Goal: Information Seeking & Learning: Learn about a topic

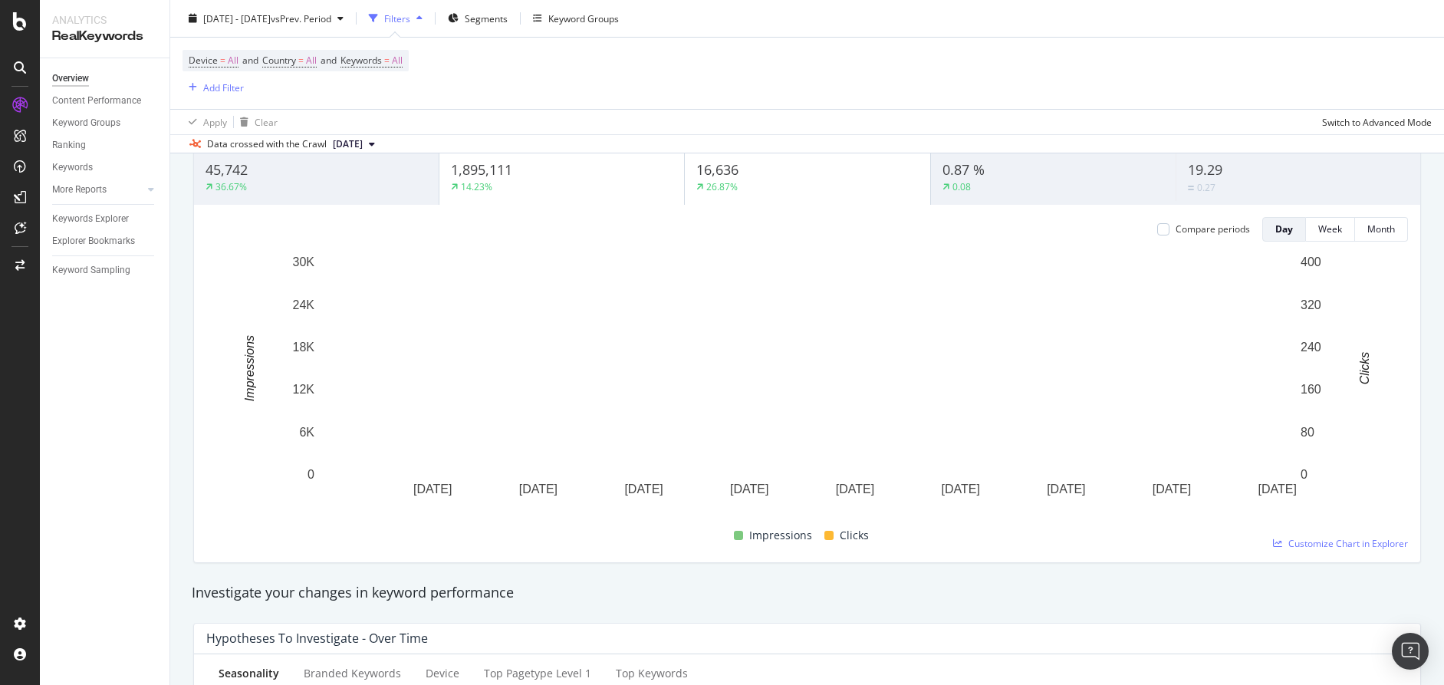
scroll to position [124, 0]
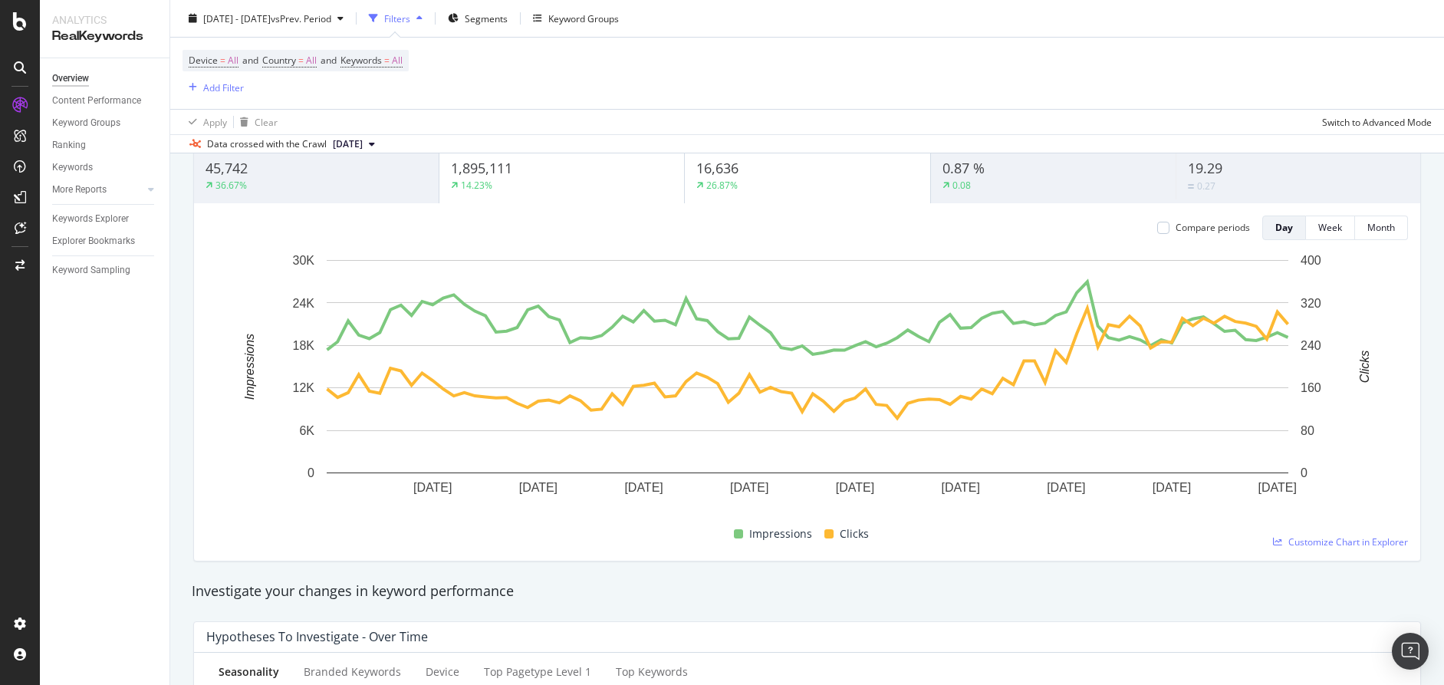
click at [508, 182] on div "14.23%" at bounding box center [562, 186] width 222 height 14
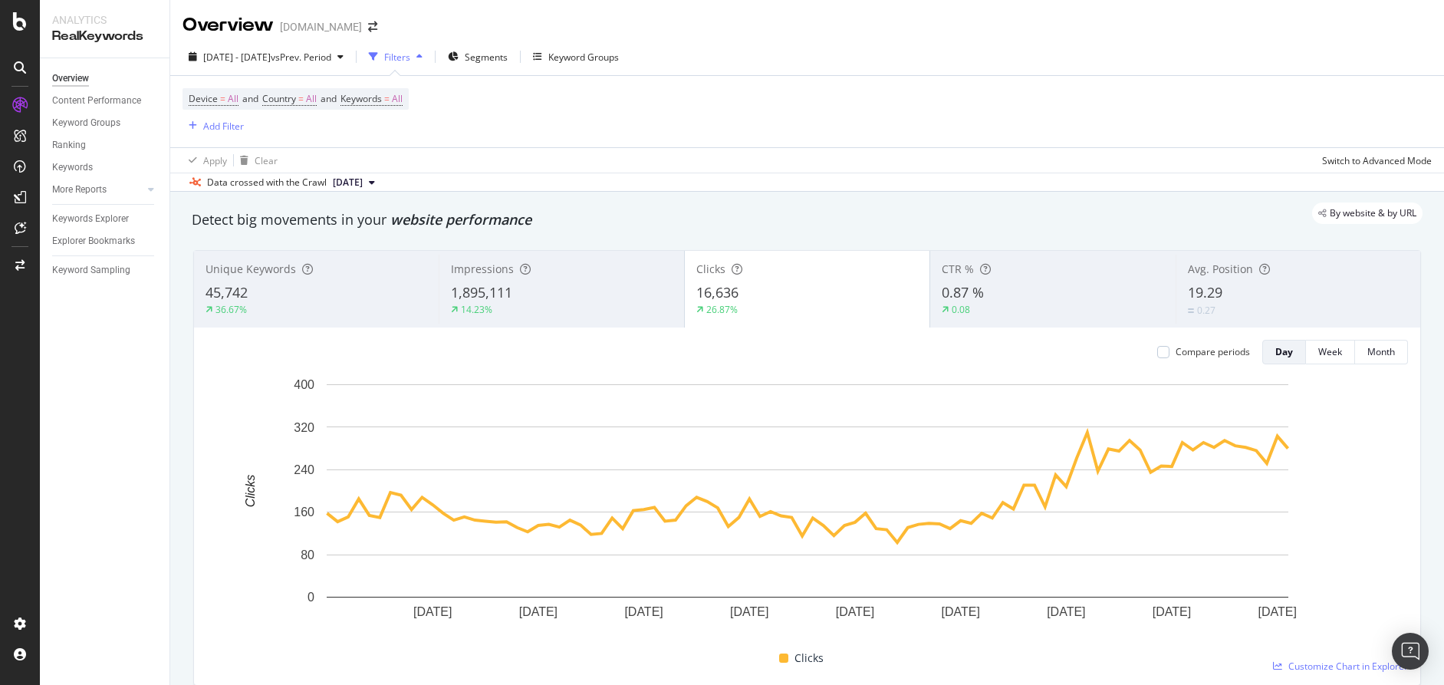
scroll to position [28, 0]
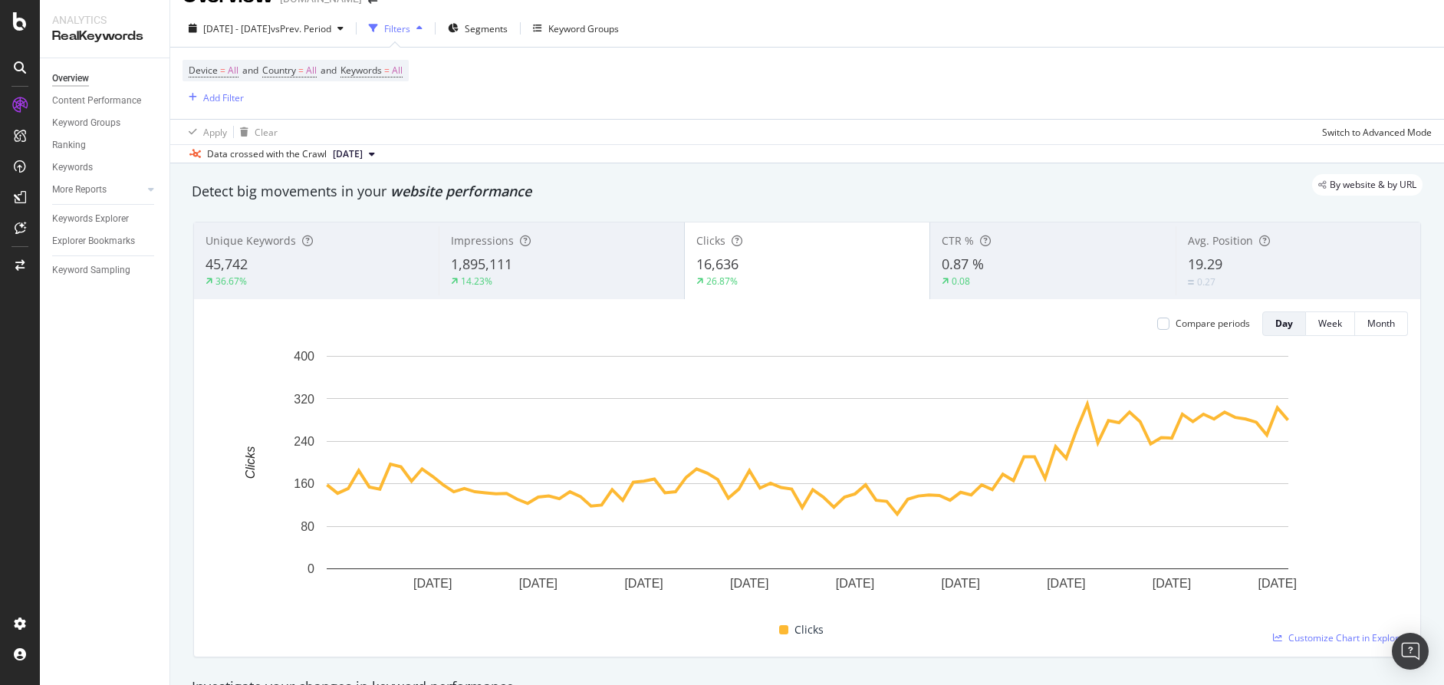
click at [307, 261] on div "45,742" at bounding box center [316, 265] width 222 height 20
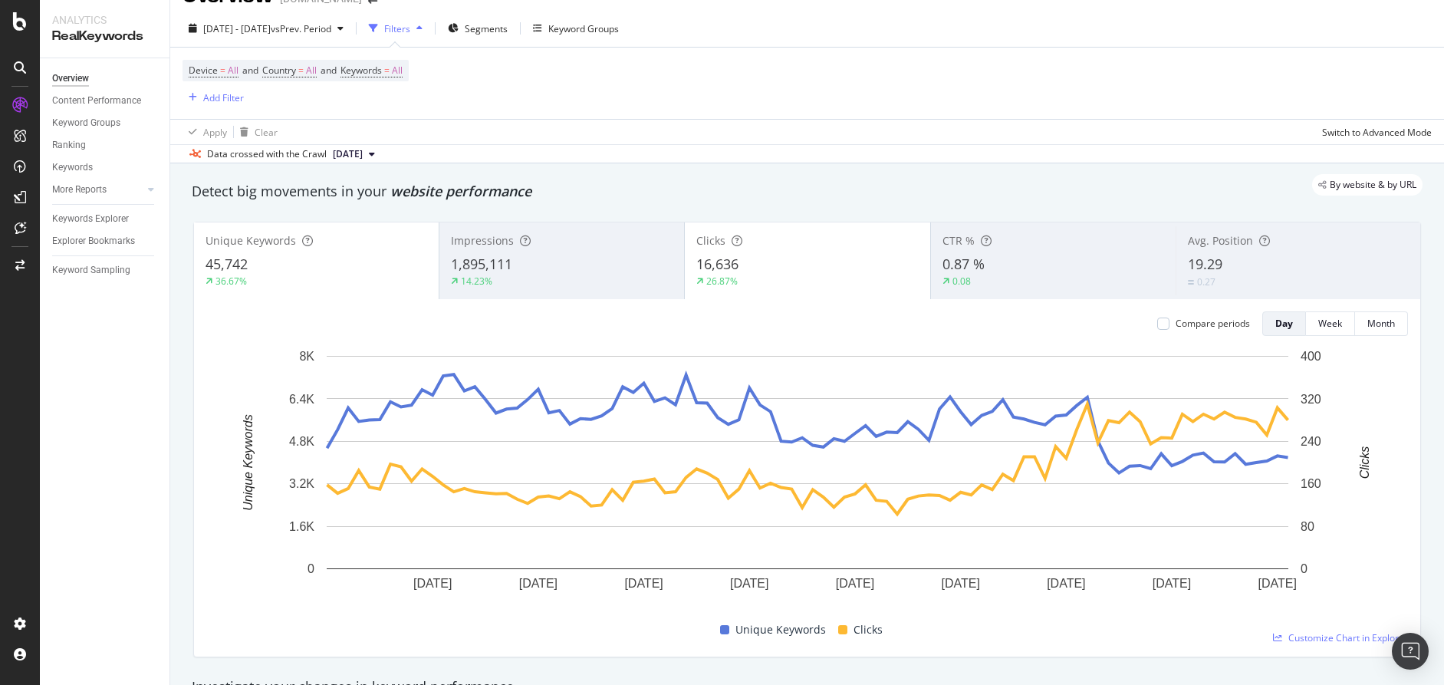
click at [562, 281] on div "14.23%" at bounding box center [562, 282] width 222 height 14
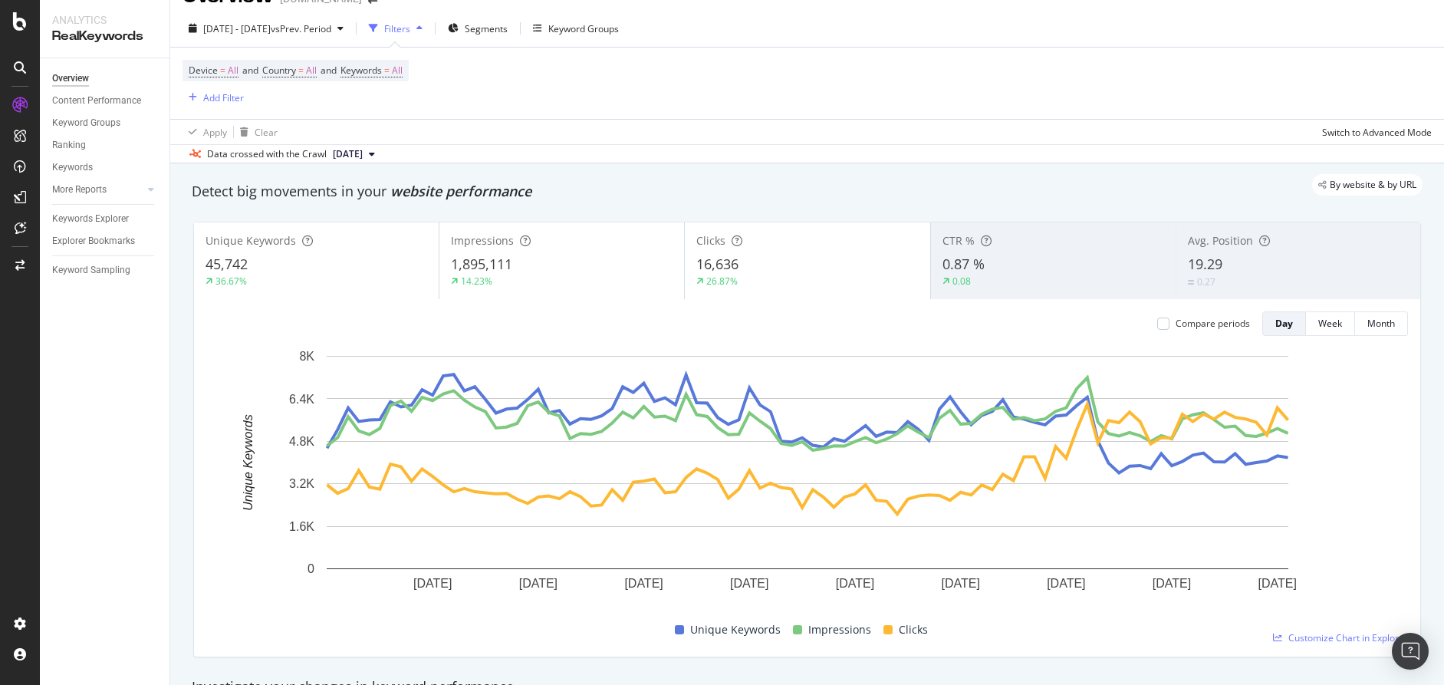
click at [1018, 259] on div "0.87 %" at bounding box center [1053, 265] width 222 height 20
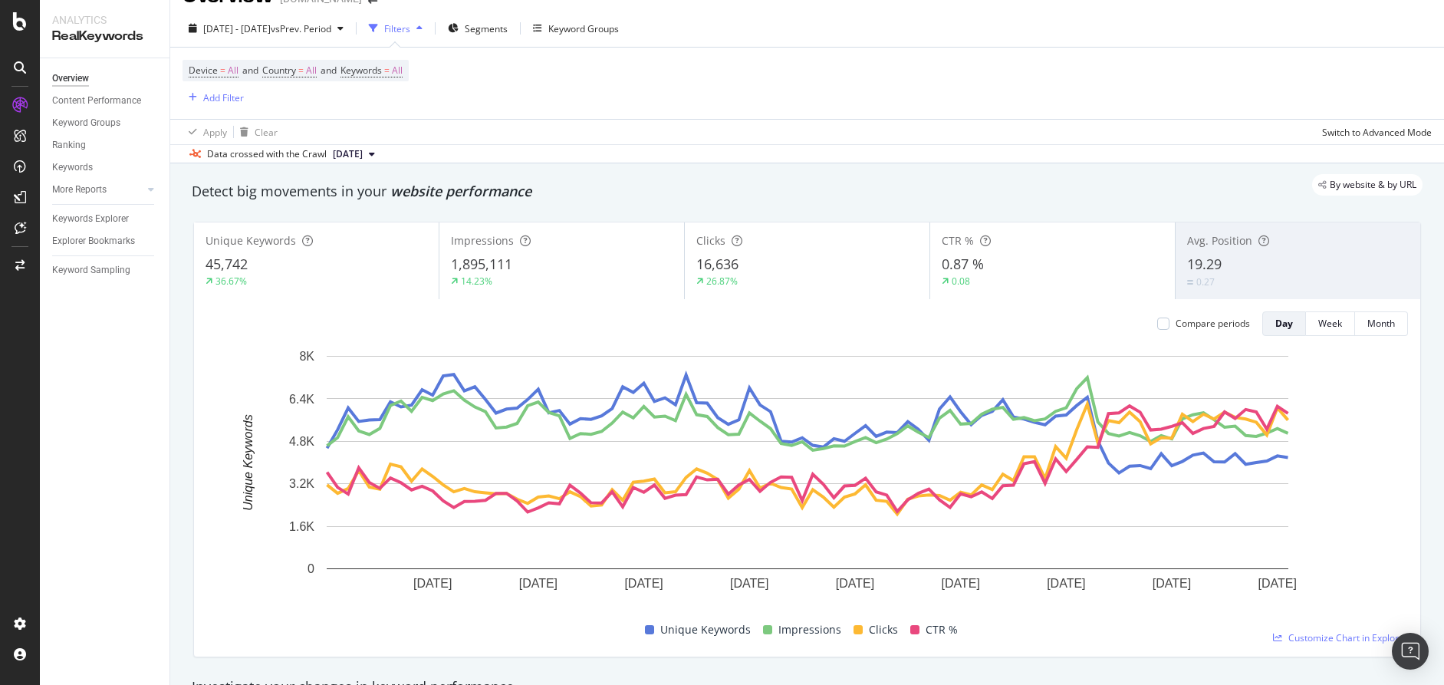
click at [1285, 271] on div "19.29" at bounding box center [1298, 265] width 222 height 20
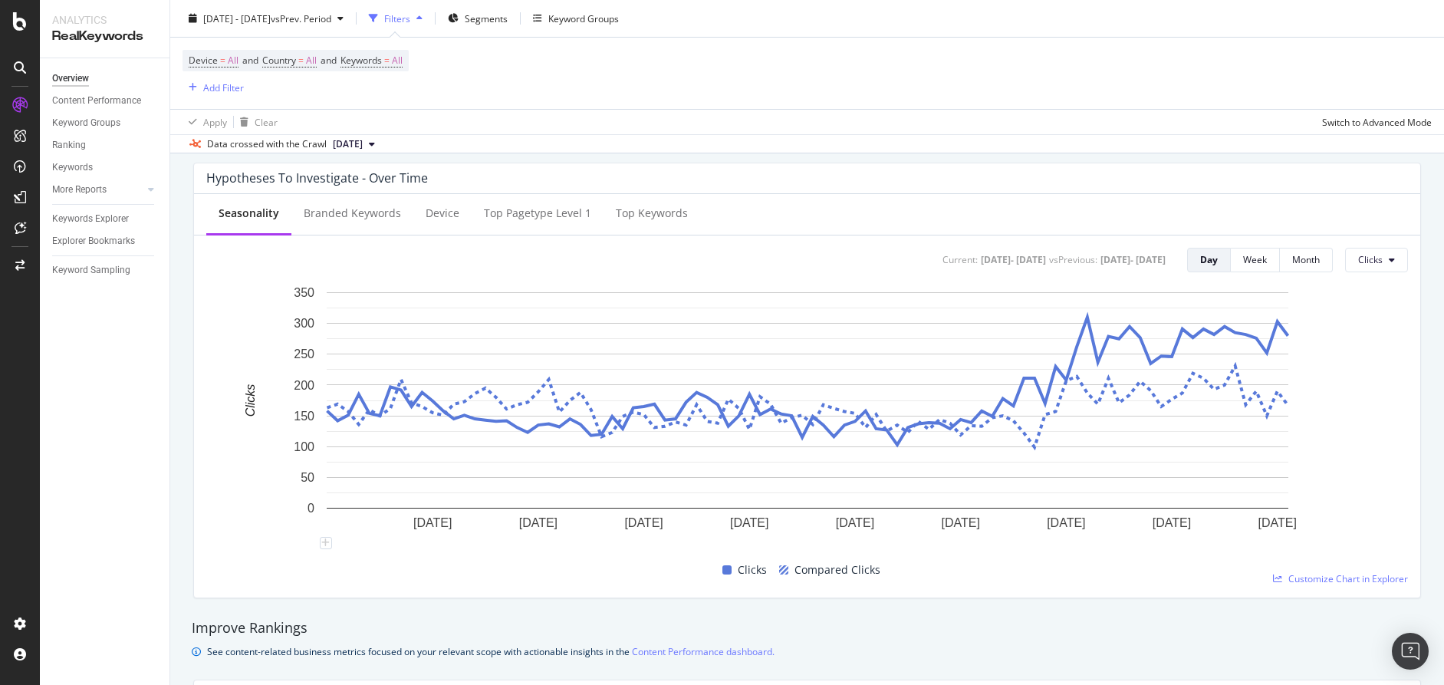
scroll to position [584, 0]
click at [379, 215] on div "Branded Keywords" at bounding box center [352, 211] width 97 height 15
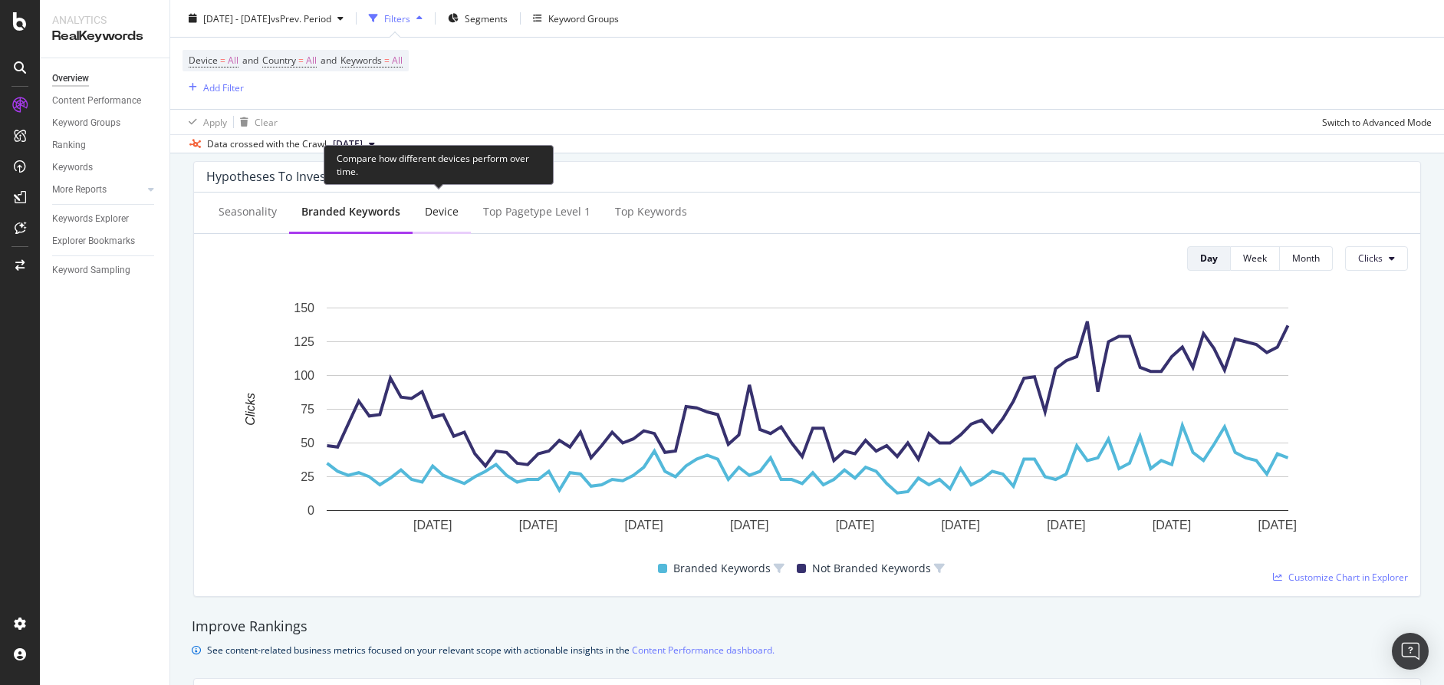
click at [429, 209] on div "Device" at bounding box center [442, 211] width 34 height 15
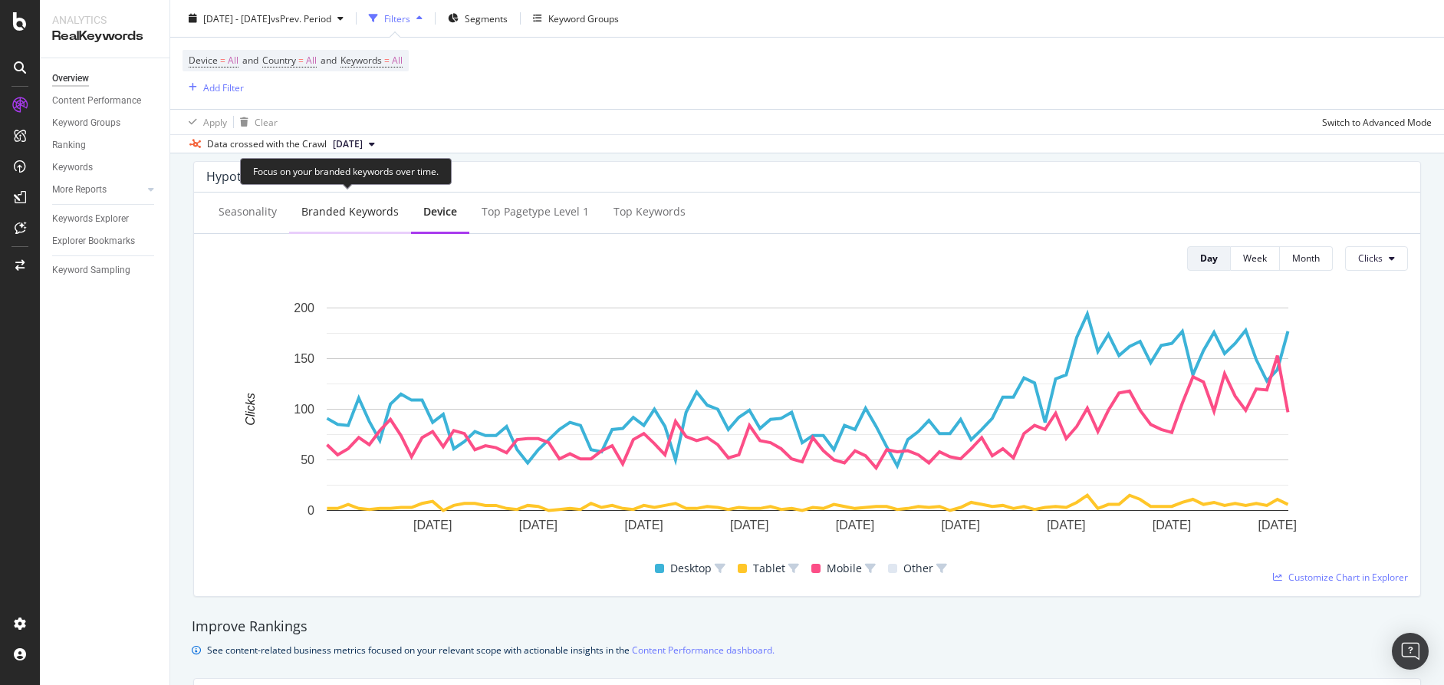
click at [349, 215] on div "Branded Keywords" at bounding box center [349, 211] width 97 height 15
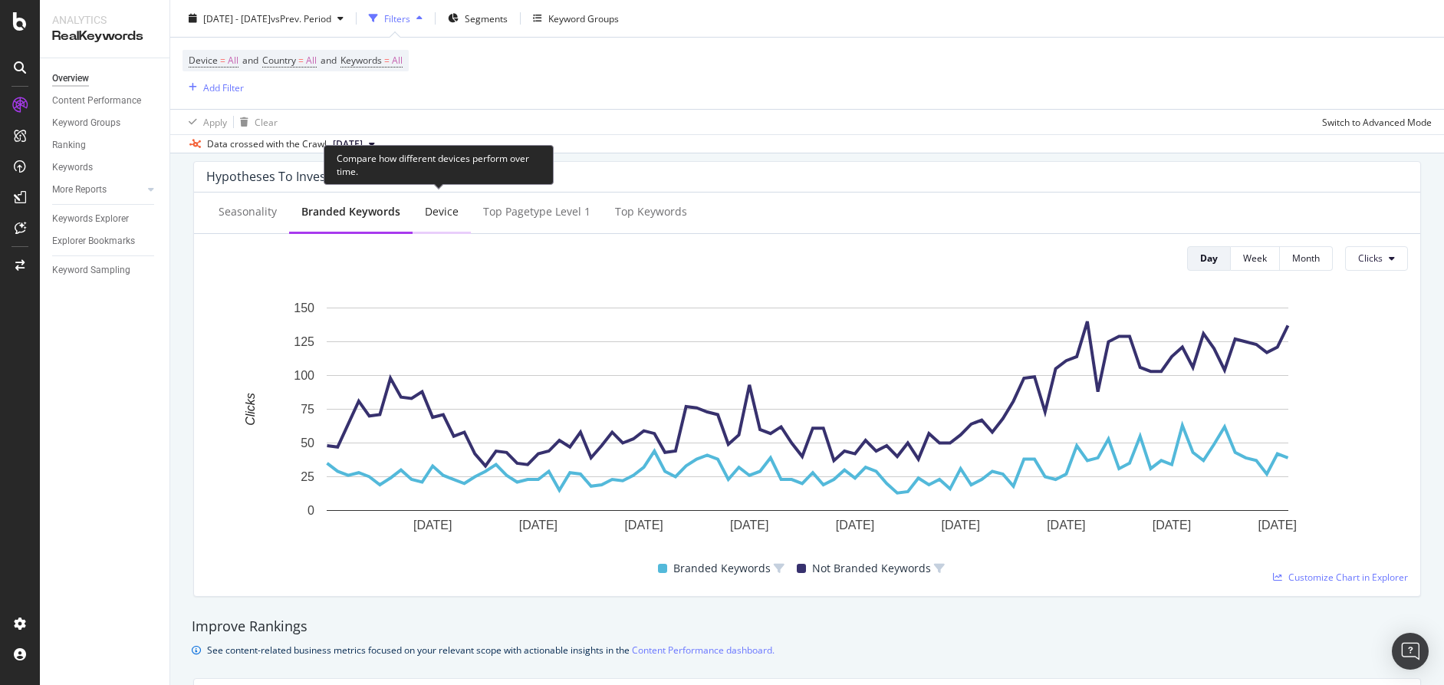
click at [439, 223] on div "Device" at bounding box center [442, 213] width 58 height 42
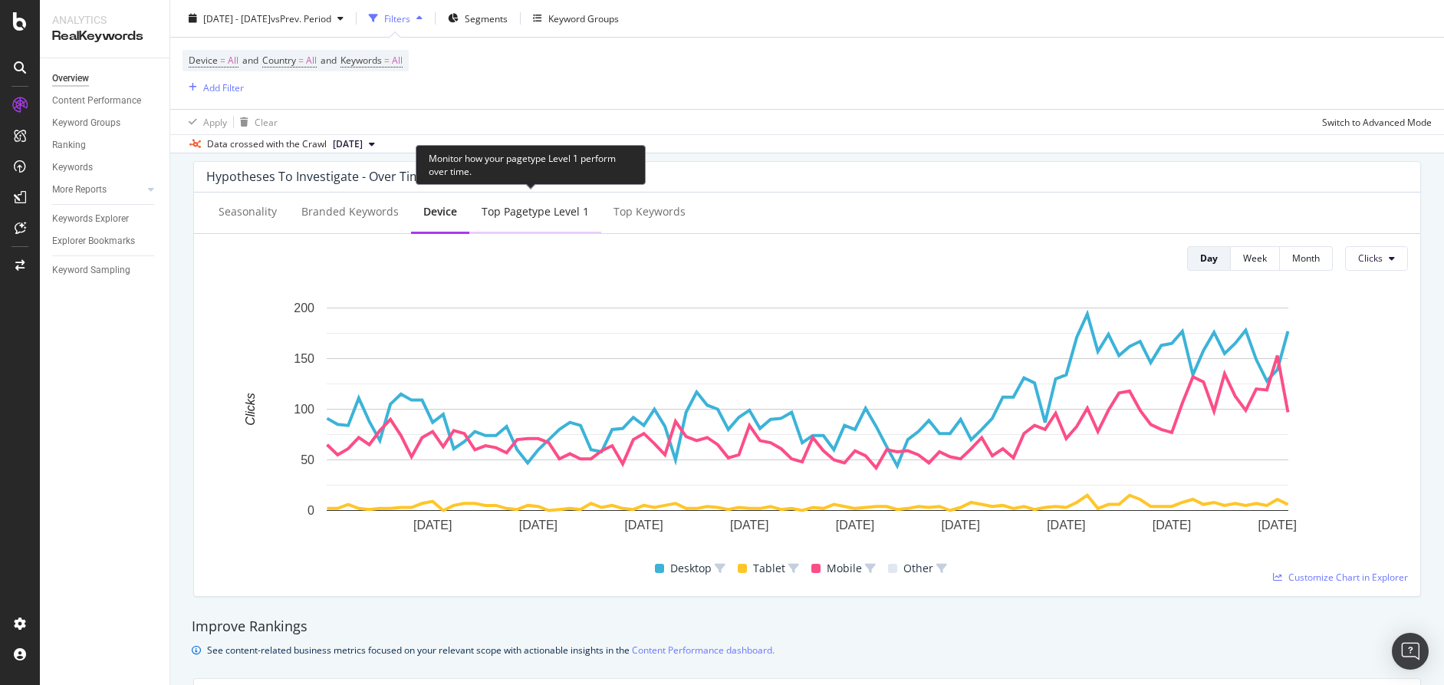
click at [560, 222] on div "Top pagetype Level 1" at bounding box center [535, 213] width 132 height 42
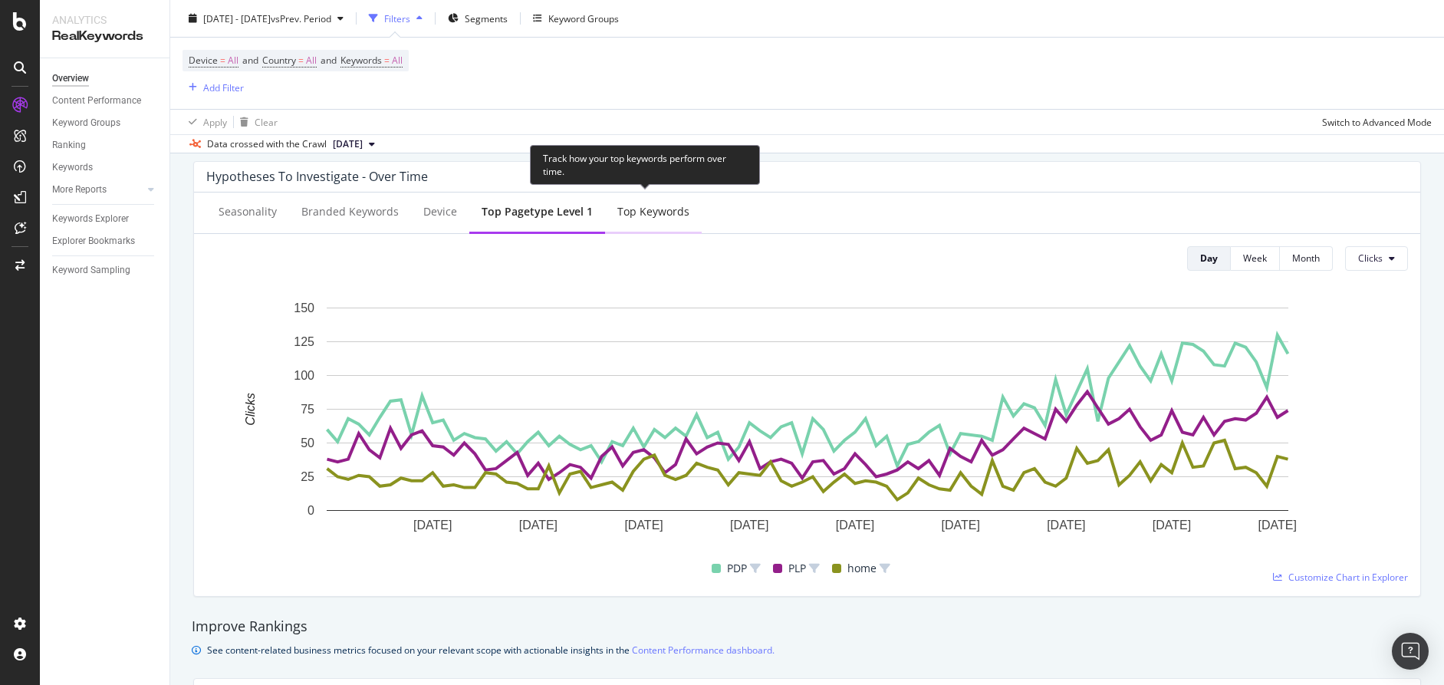
click at [620, 216] on div "Top Keywords" at bounding box center [653, 211] width 72 height 15
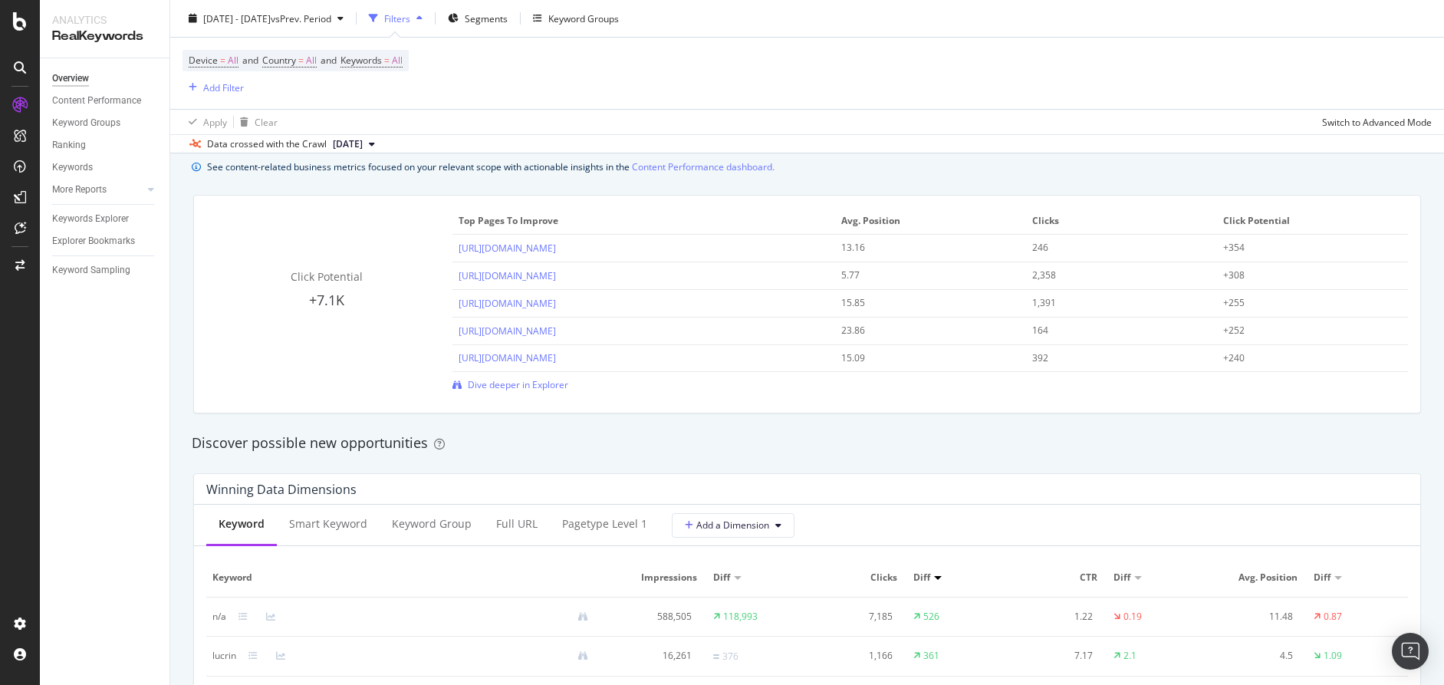
scroll to position [1070, 0]
click at [853, 219] on span "Avg. Position" at bounding box center [928, 219] width 175 height 14
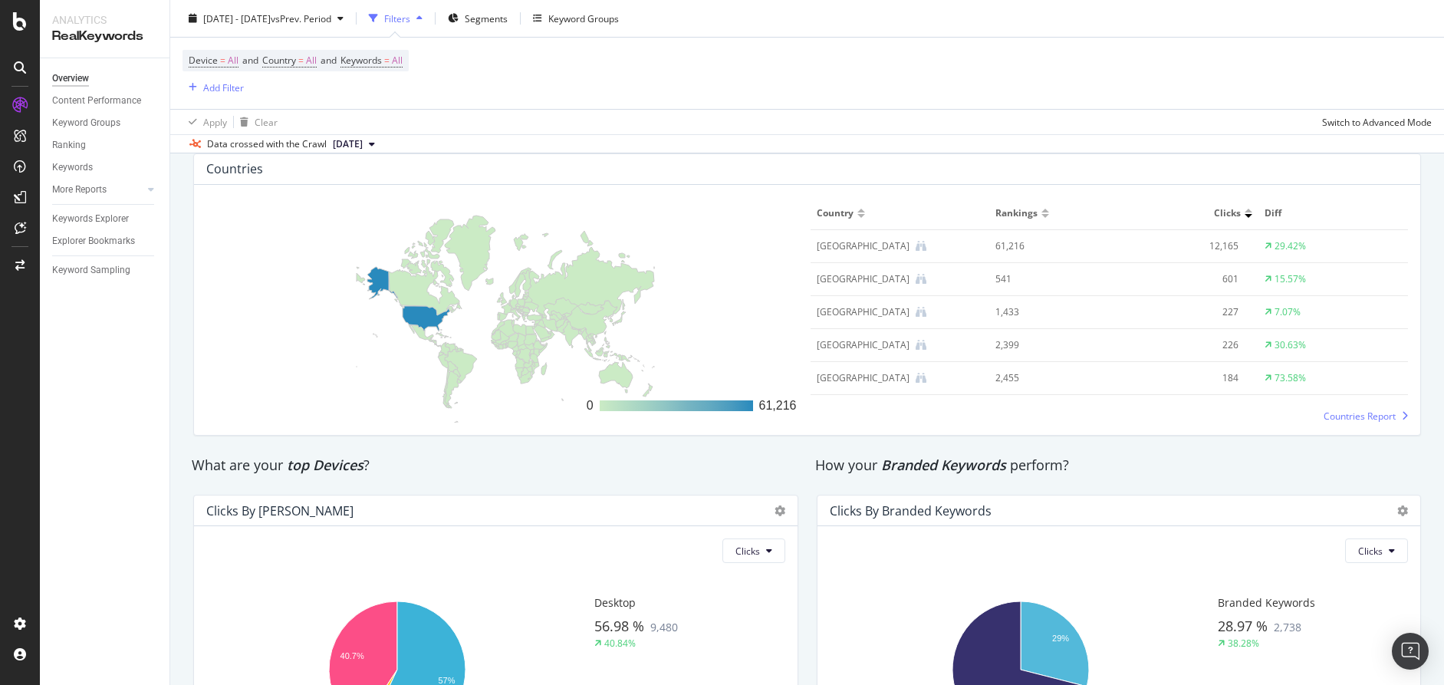
scroll to position [2255, 0]
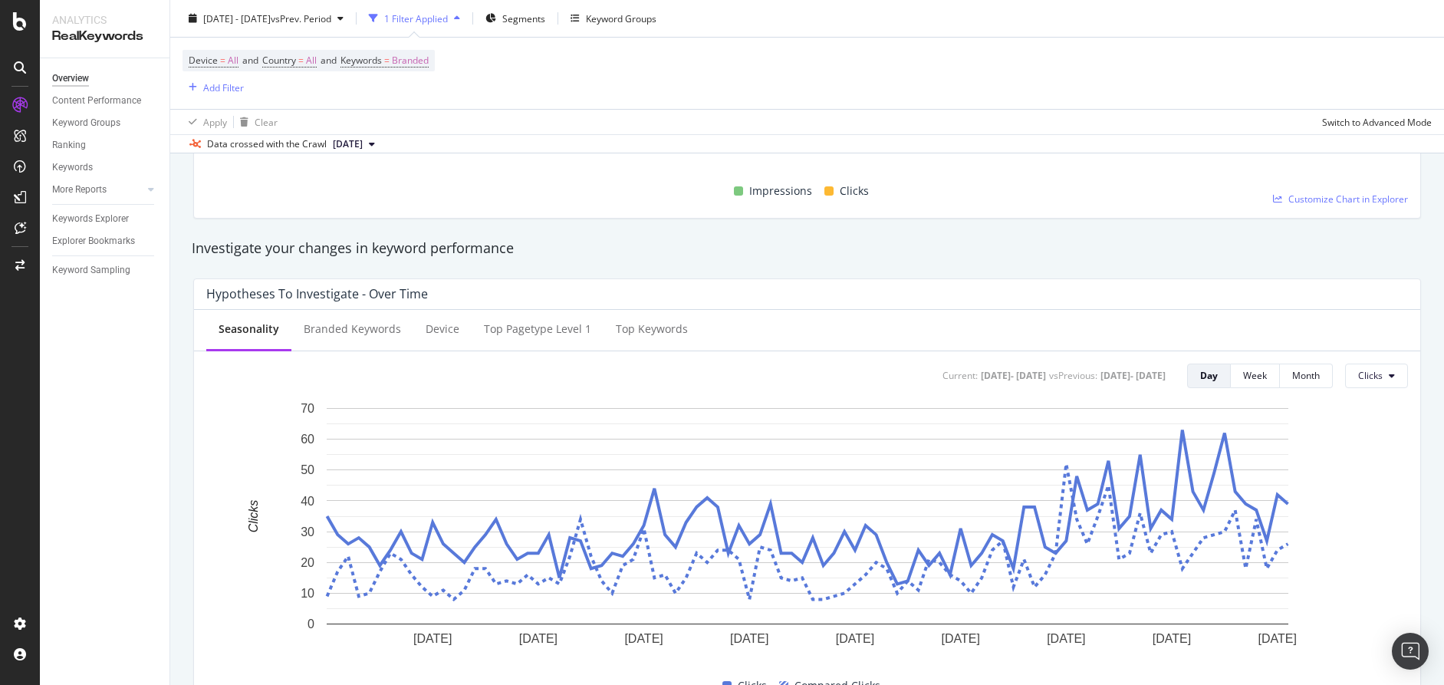
scroll to position [487, 0]
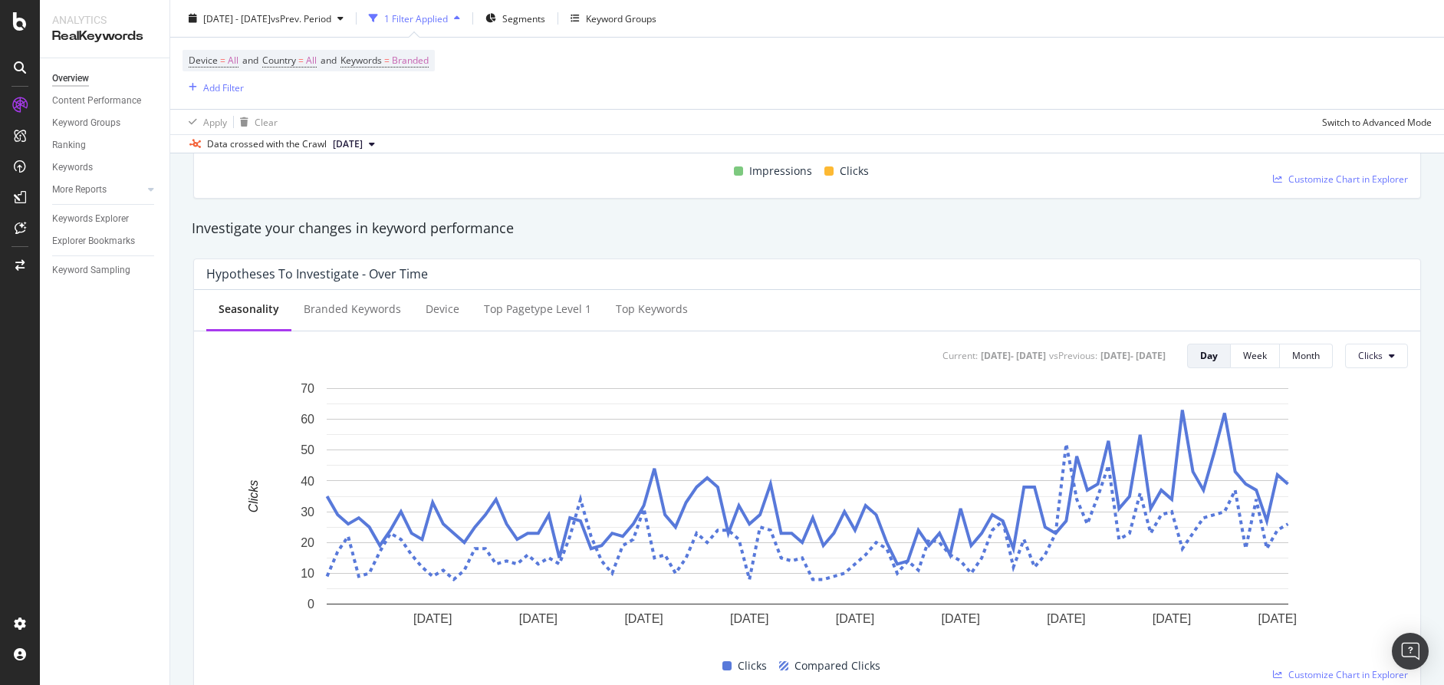
click at [381, 144] on button "[DATE]" at bounding box center [354, 144] width 54 height 18
click at [597, 222] on div "Investigate your changes in keyword performance" at bounding box center [807, 229] width 1231 height 20
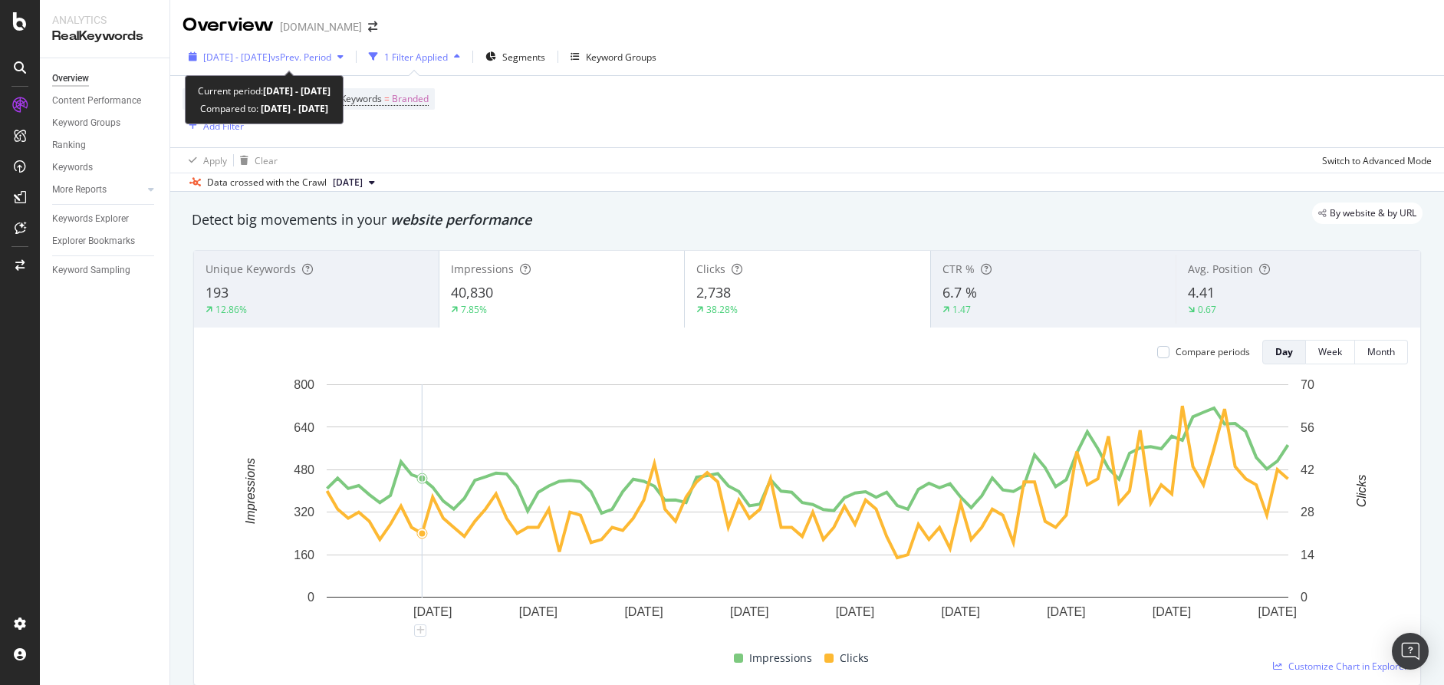
click at [321, 54] on span "vs Prev. Period" at bounding box center [301, 57] width 61 height 13
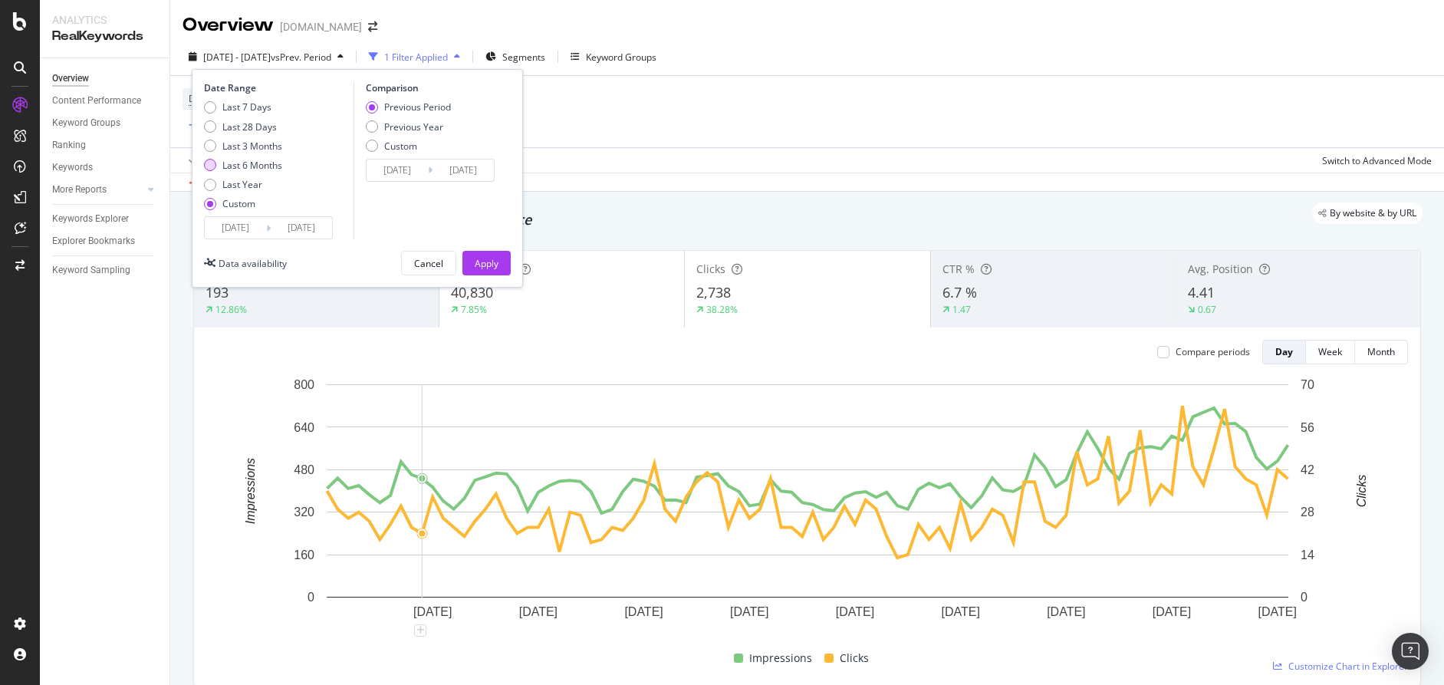
drag, startPoint x: 228, startPoint y: 157, endPoint x: 229, endPoint y: 166, distance: 8.5
click at [228, 157] on div "Last 7 Days Last 28 Days Last 3 Months Last 6 Months Last Year Custom" at bounding box center [243, 158] width 78 height 116
drag, startPoint x: 229, startPoint y: 170, endPoint x: 268, endPoint y: 179, distance: 39.4
click at [229, 171] on div "Last 7 Days Last 28 Days Last 3 Months Last 6 Months Last Year Custom" at bounding box center [243, 158] width 78 height 116
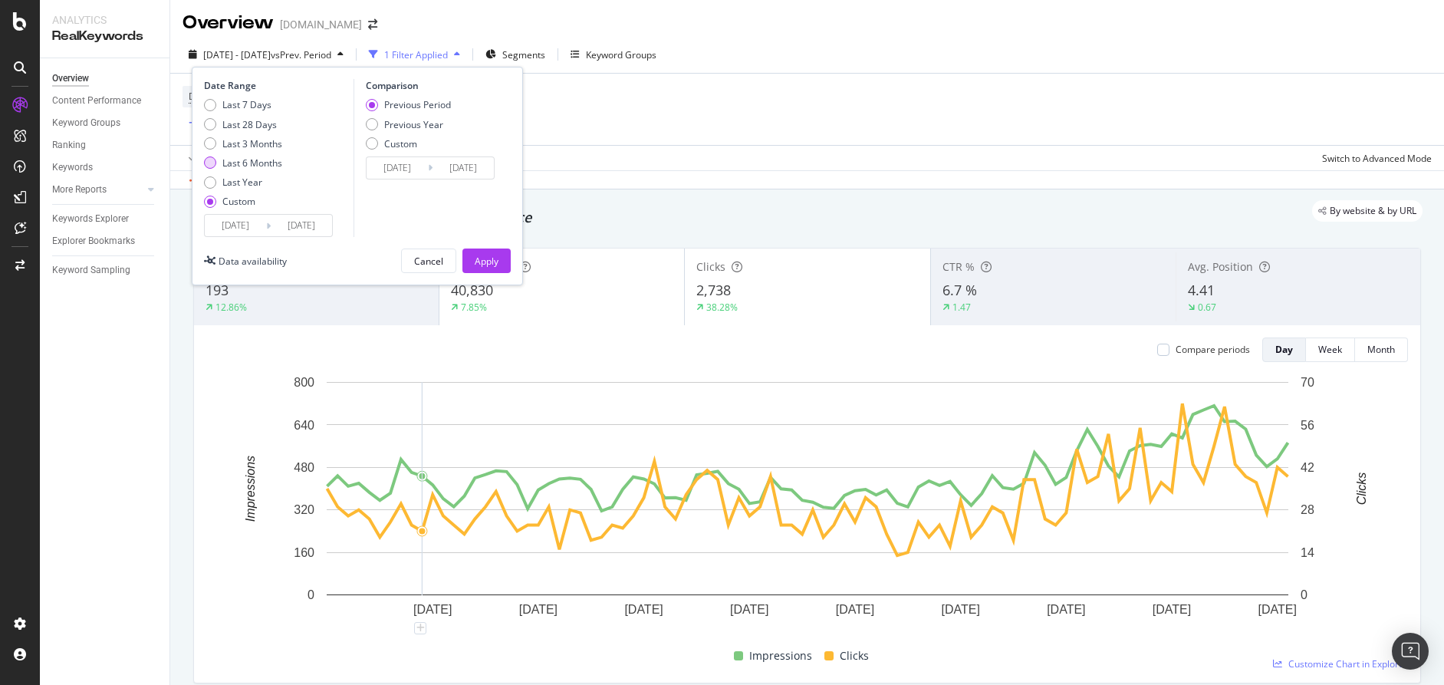
click at [217, 162] on div "Last 6 Months" at bounding box center [243, 162] width 78 height 13
type input "[DATE]"
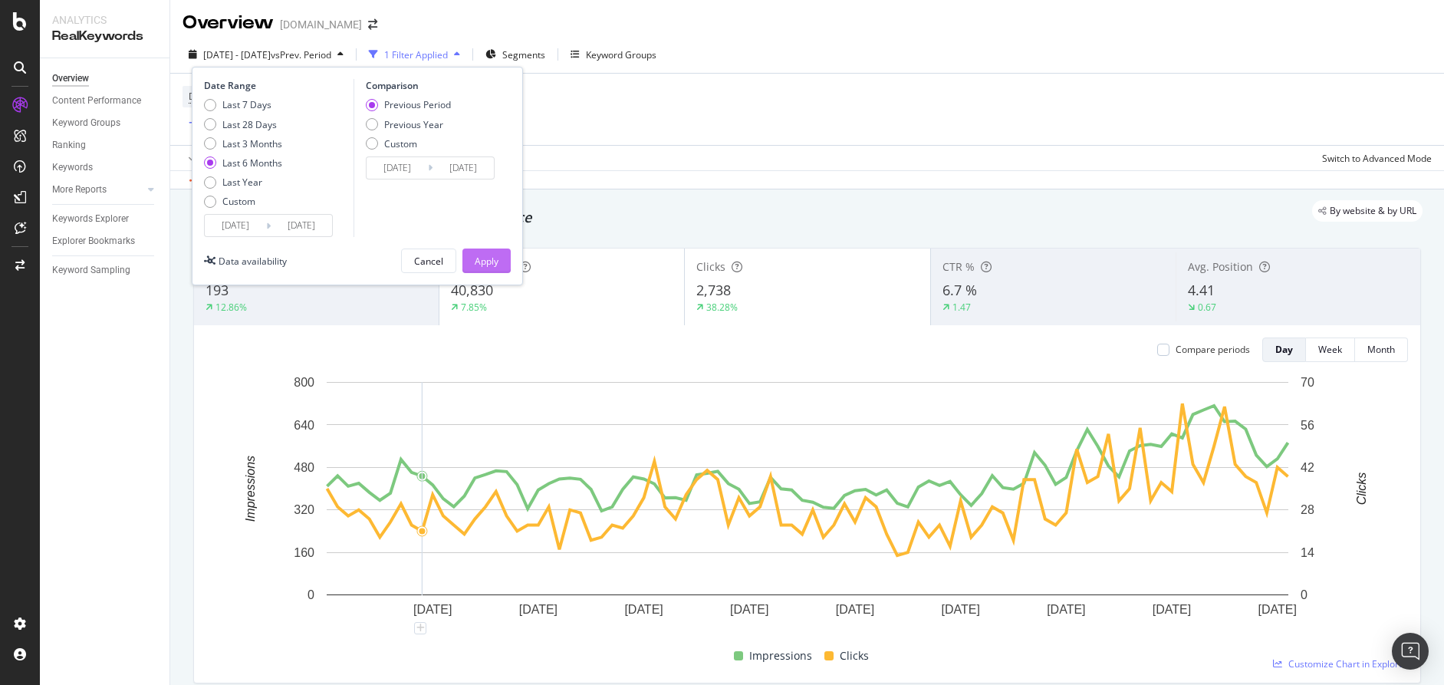
click at [478, 256] on div "Apply" at bounding box center [487, 261] width 24 height 13
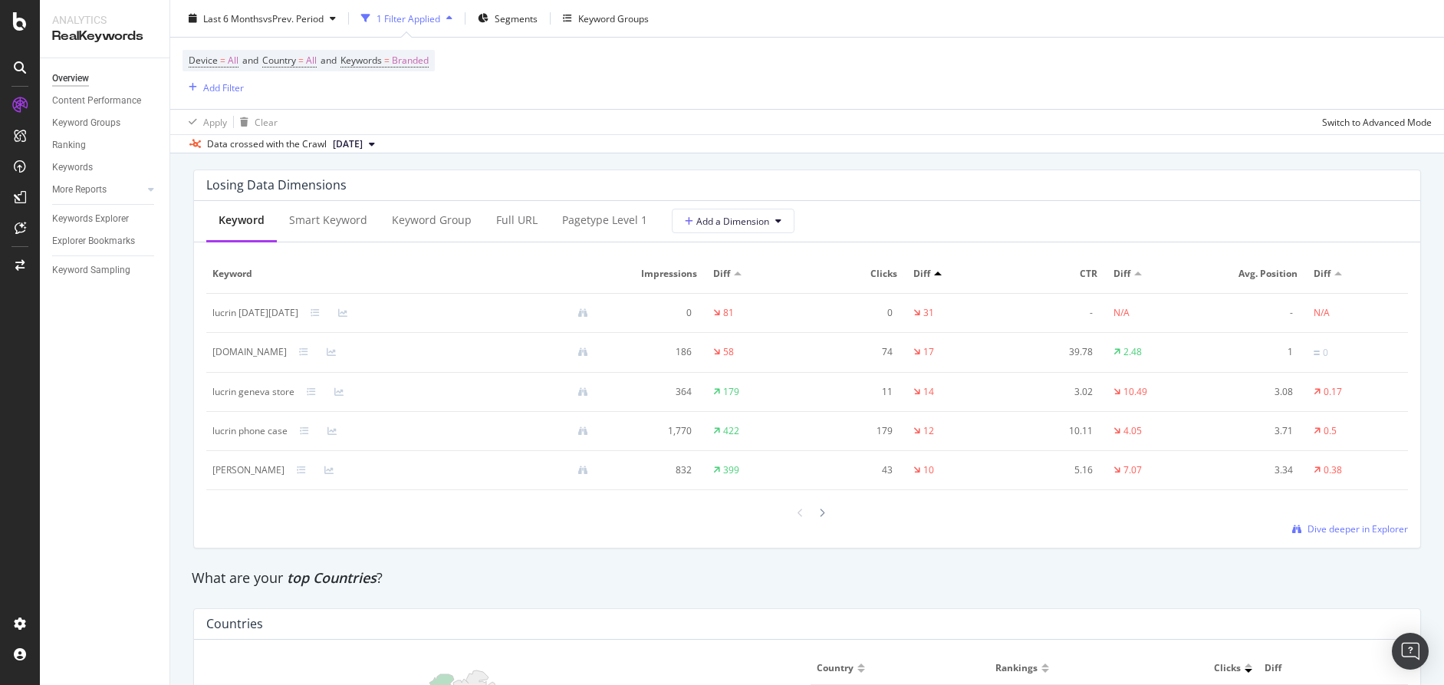
scroll to position [1813, 0]
click at [1346, 524] on span "Dive deeper in Explorer" at bounding box center [1357, 527] width 100 height 13
click at [820, 507] on icon at bounding box center [822, 511] width 6 height 9
click at [826, 511] on div at bounding box center [822, 511] width 14 height 21
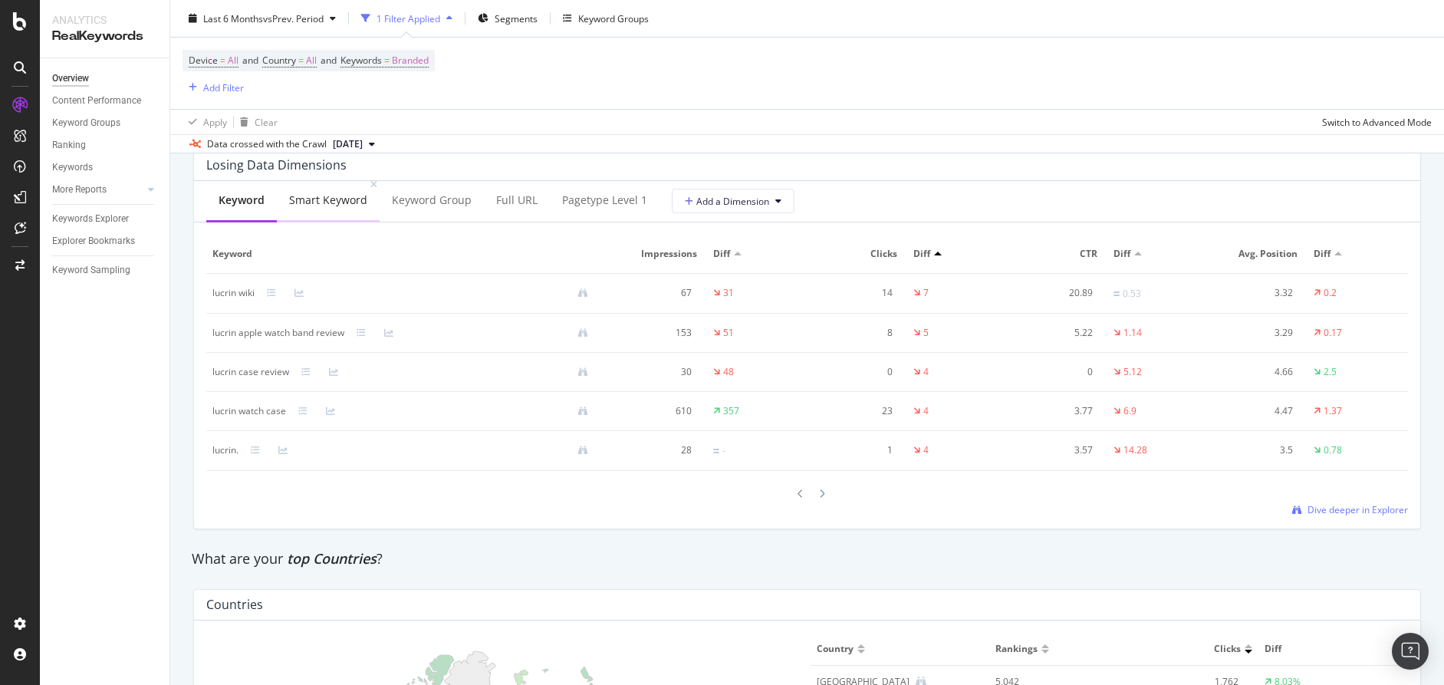
click at [304, 199] on div "Smart Keyword" at bounding box center [328, 199] width 78 height 15
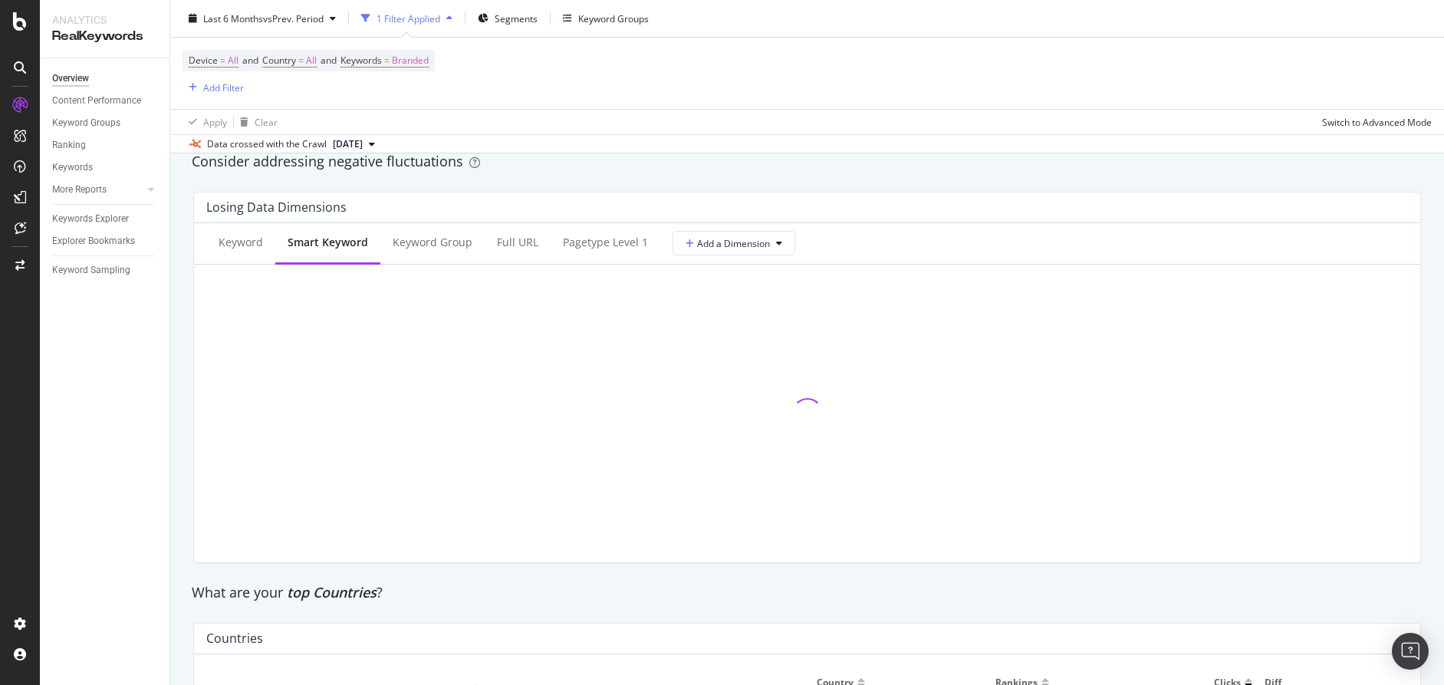
scroll to position [1797, 0]
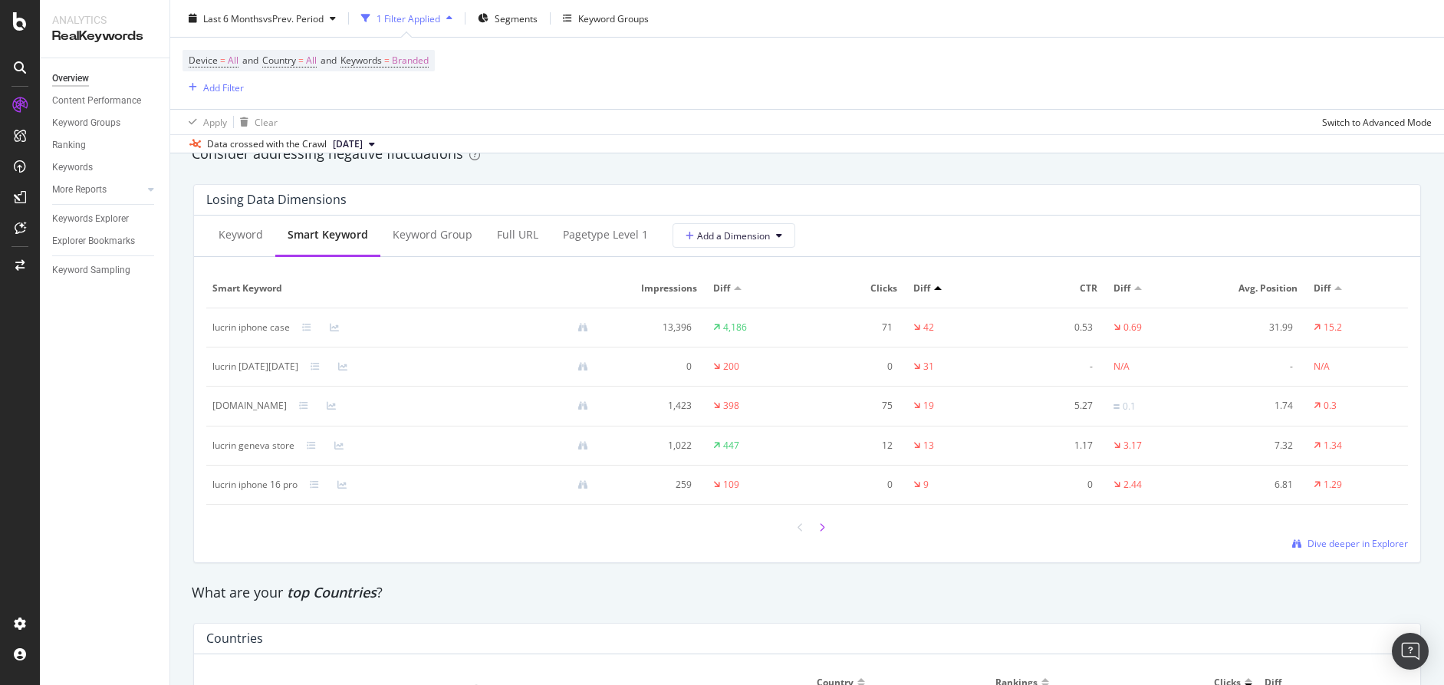
click at [817, 524] on div at bounding box center [822, 527] width 14 height 21
click at [826, 525] on div at bounding box center [822, 527] width 14 height 21
click at [435, 237] on div "Keyword Group" at bounding box center [433, 234] width 80 height 15
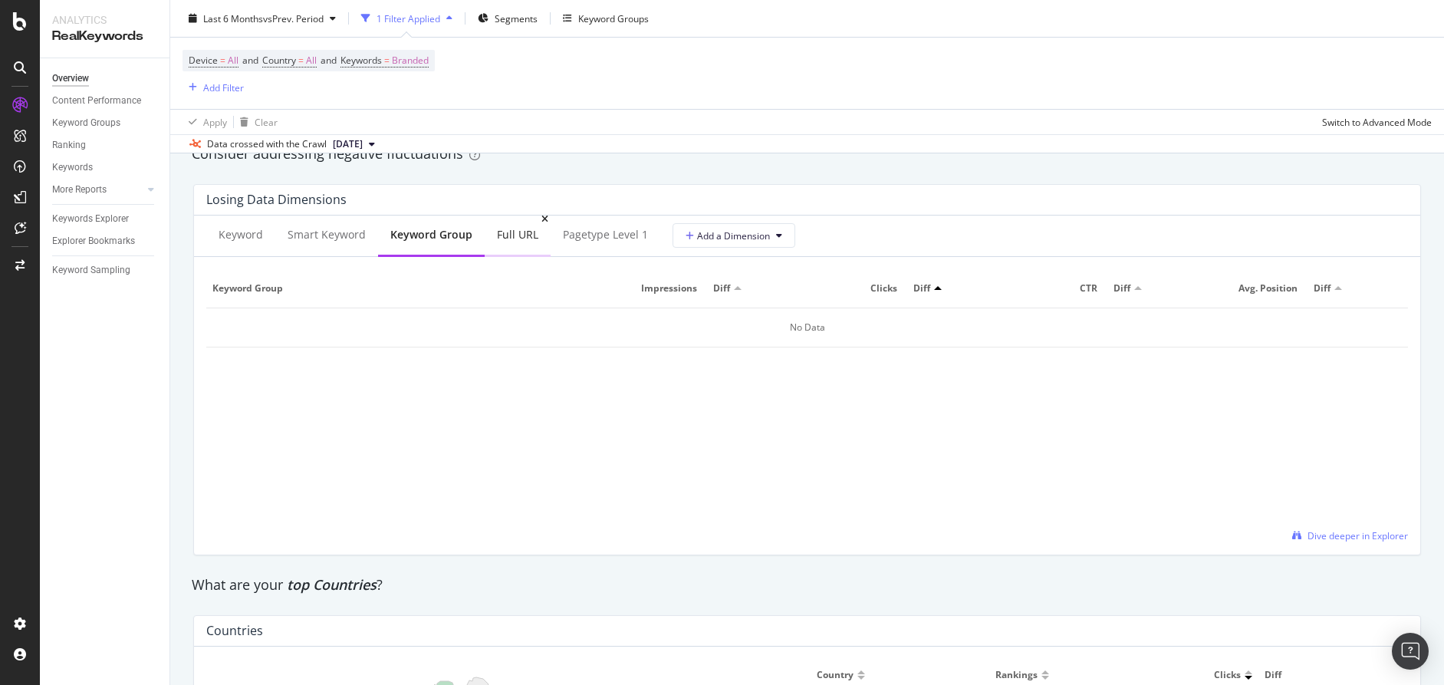
click at [493, 243] on div "Full URL" at bounding box center [518, 236] width 66 height 42
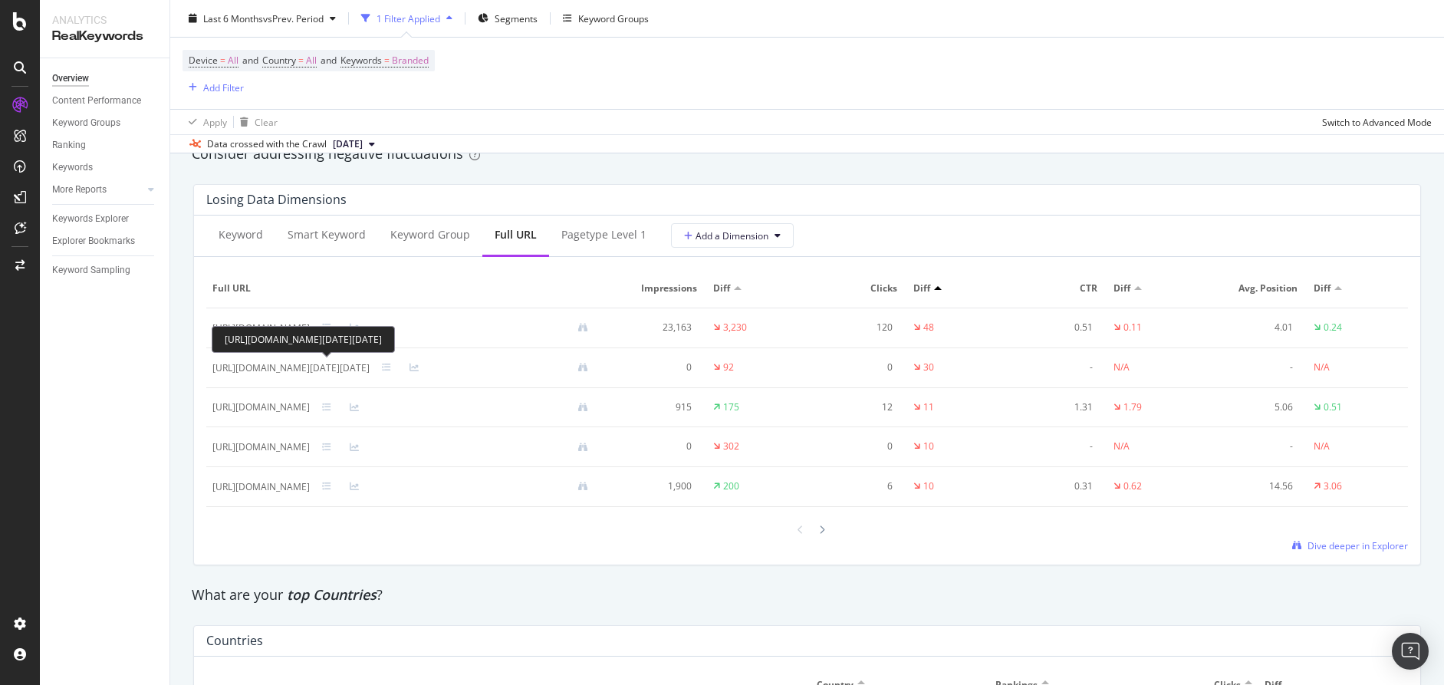
click at [370, 367] on div "[URL][DOMAIN_NAME][DATE][DATE]" at bounding box center [290, 368] width 157 height 14
click at [370, 365] on div "[URL][DOMAIN_NAME][DATE][DATE]" at bounding box center [290, 368] width 157 height 14
copy div "[URL][DOMAIN_NAME][DATE][DATE]"
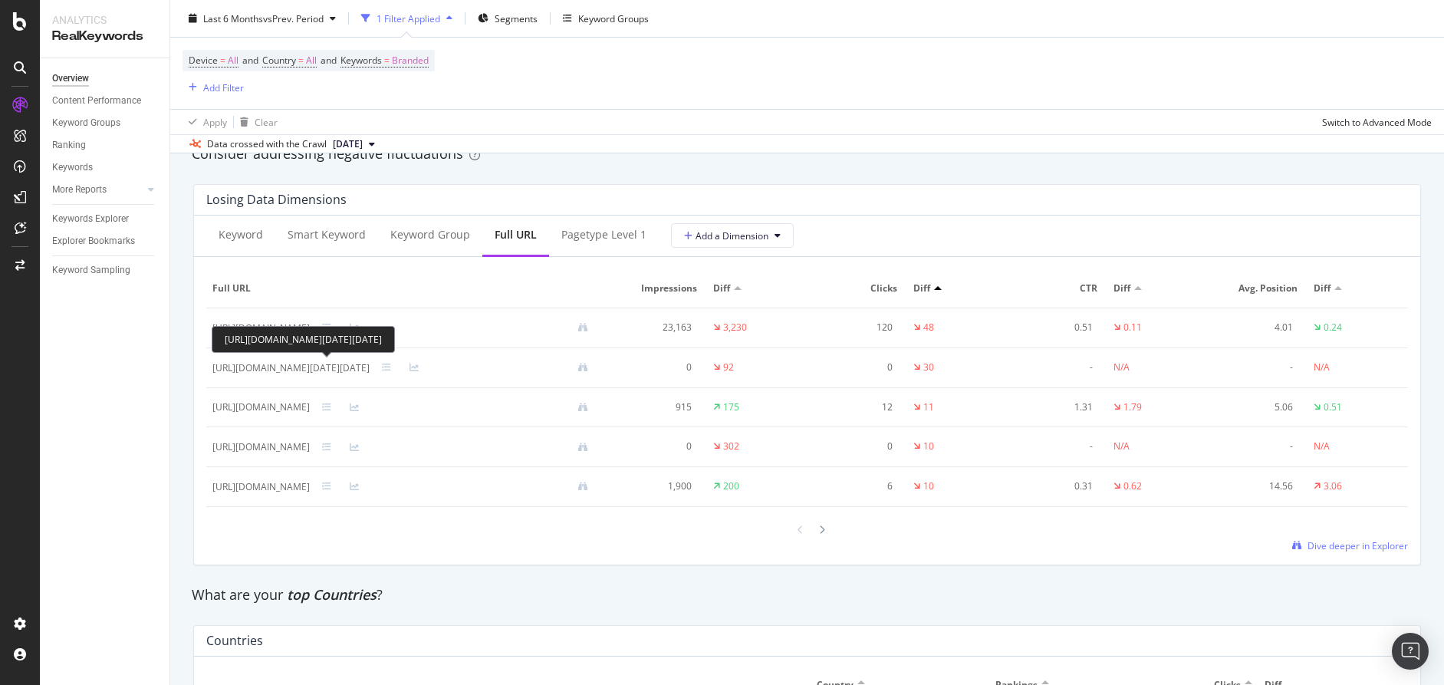
drag, startPoint x: 440, startPoint y: 367, endPoint x: 215, endPoint y: 363, distance: 225.5
click at [215, 363] on div "[URL][DOMAIN_NAME][DATE][DATE]" at bounding box center [290, 368] width 157 height 14
click at [187, 265] on div "Losing Data Dimensions Keyword Smart Keyword Keyword Group Full URL pagetype Le…" at bounding box center [807, 375] width 1246 height 406
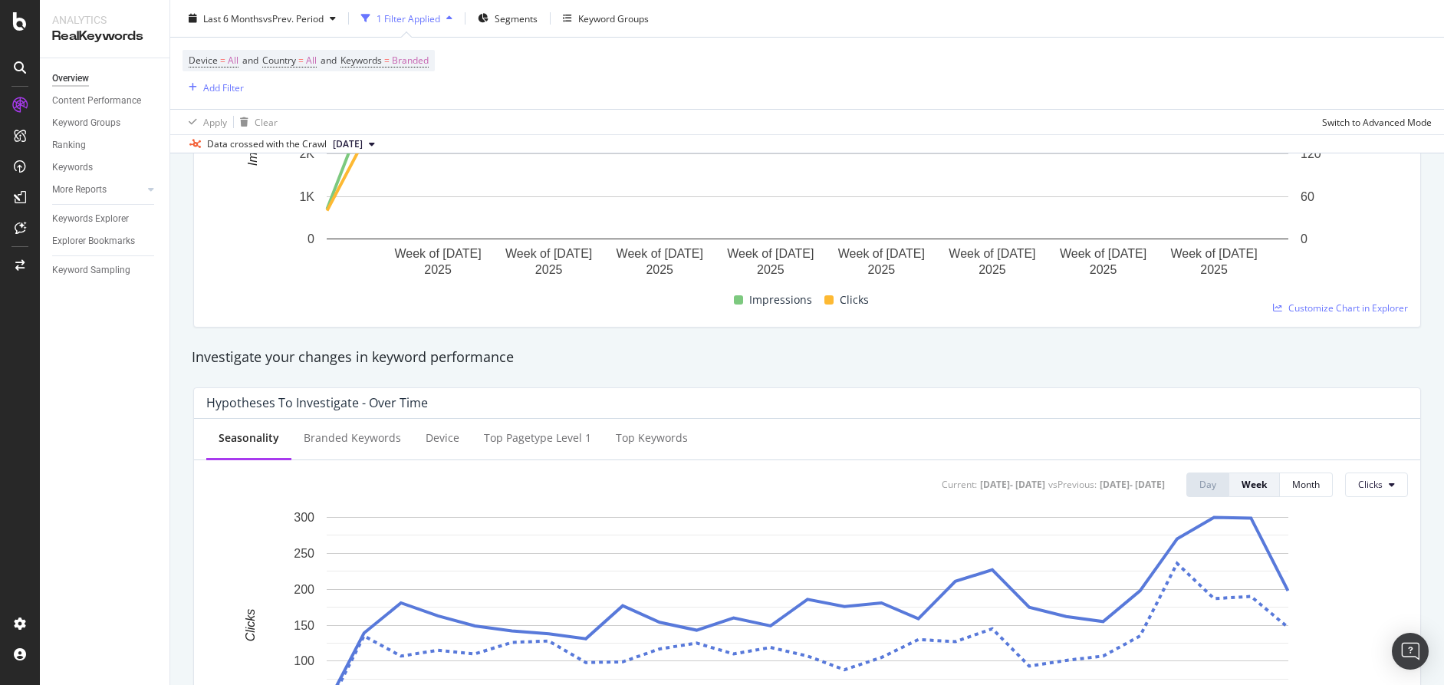
scroll to position [357, 0]
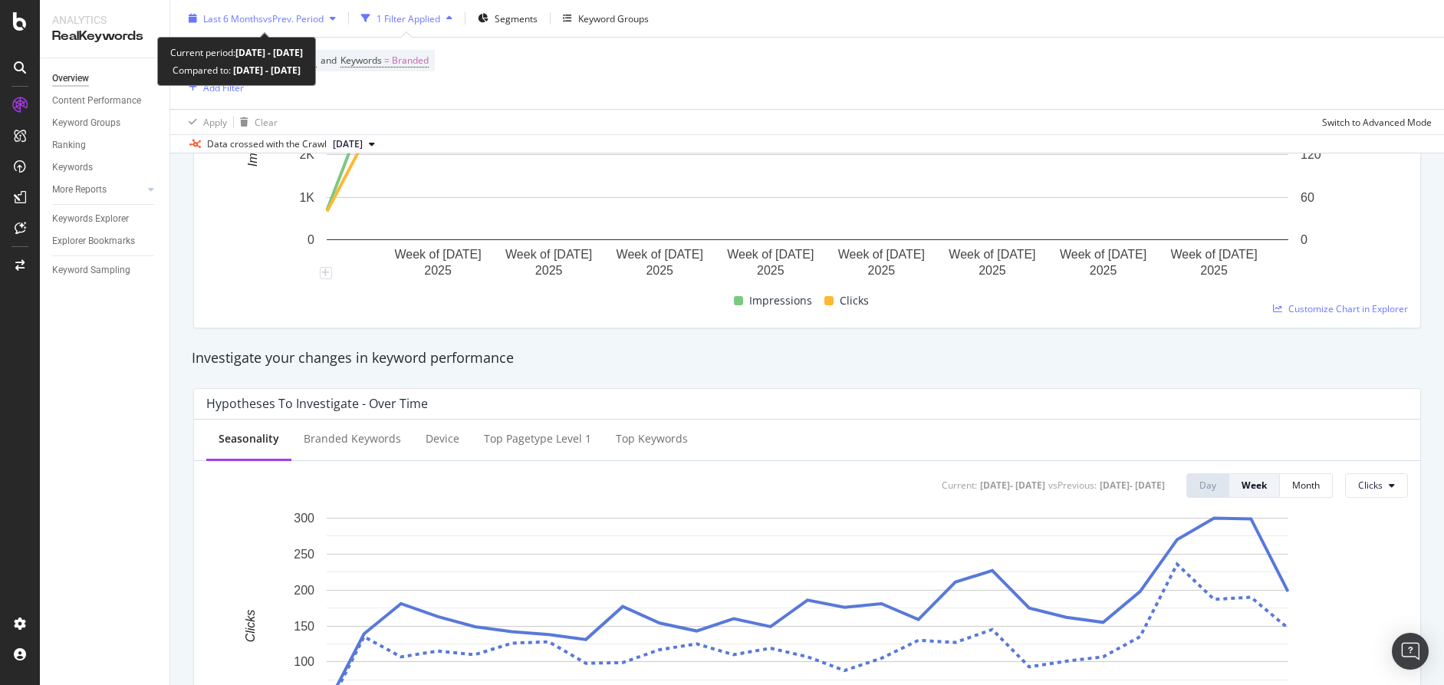
click at [314, 19] on span "vs Prev. Period" at bounding box center [293, 18] width 61 height 13
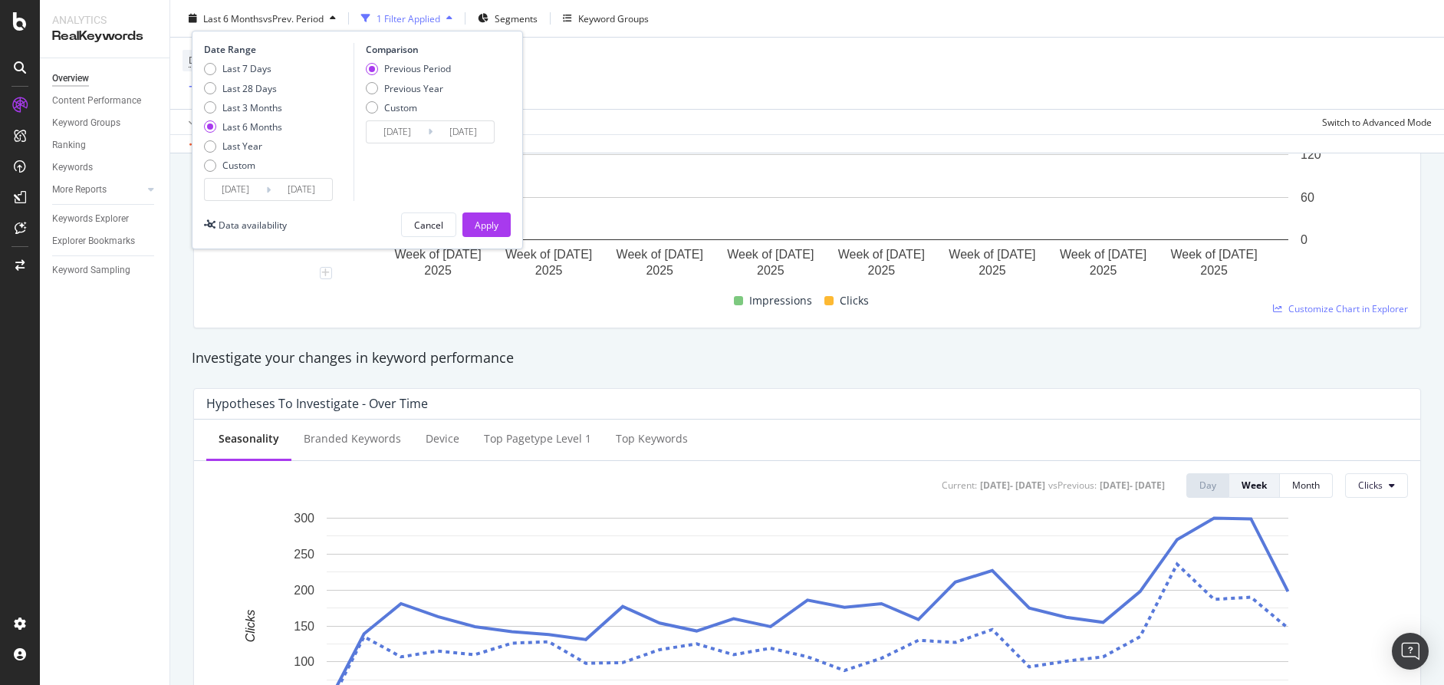
drag, startPoint x: 240, startPoint y: 105, endPoint x: 281, endPoint y: 115, distance: 42.6
click at [240, 105] on div "Last 3 Months" at bounding box center [252, 106] width 60 height 13
type input "[DATE]"
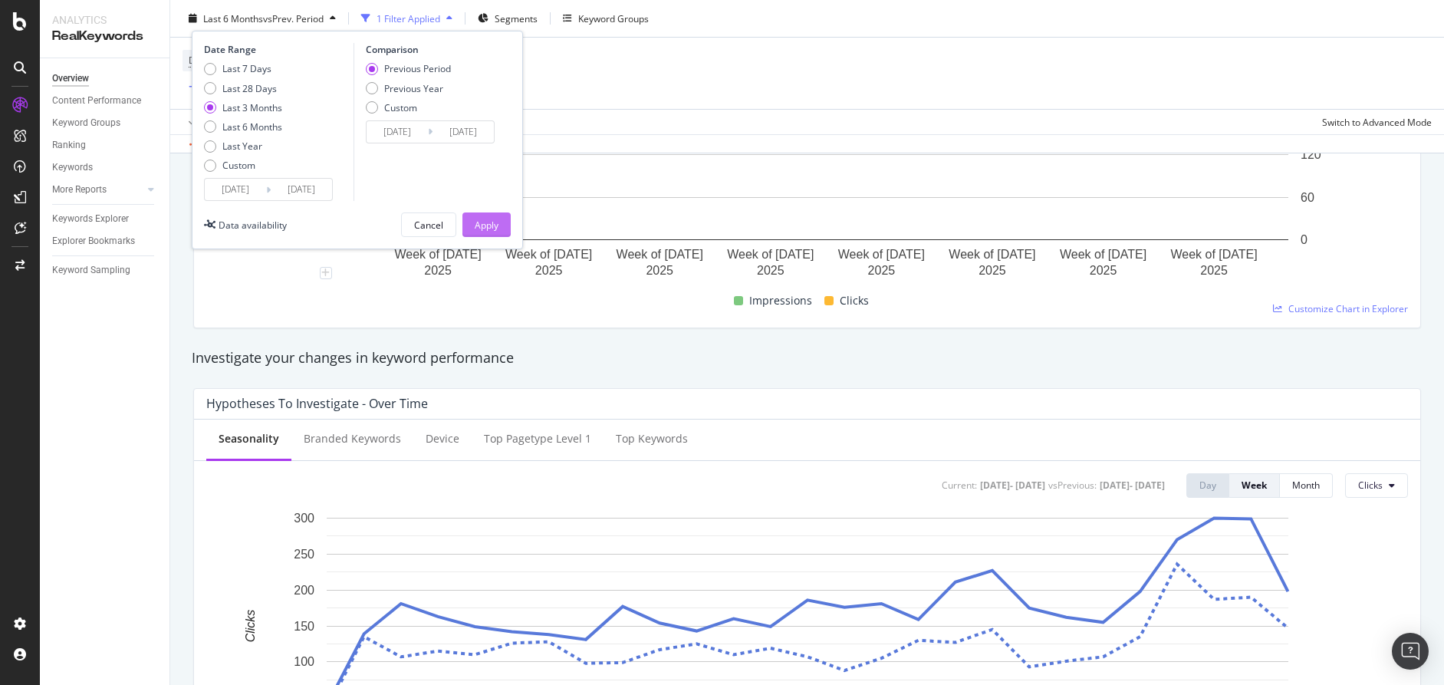
click at [478, 215] on div "Apply" at bounding box center [487, 224] width 24 height 23
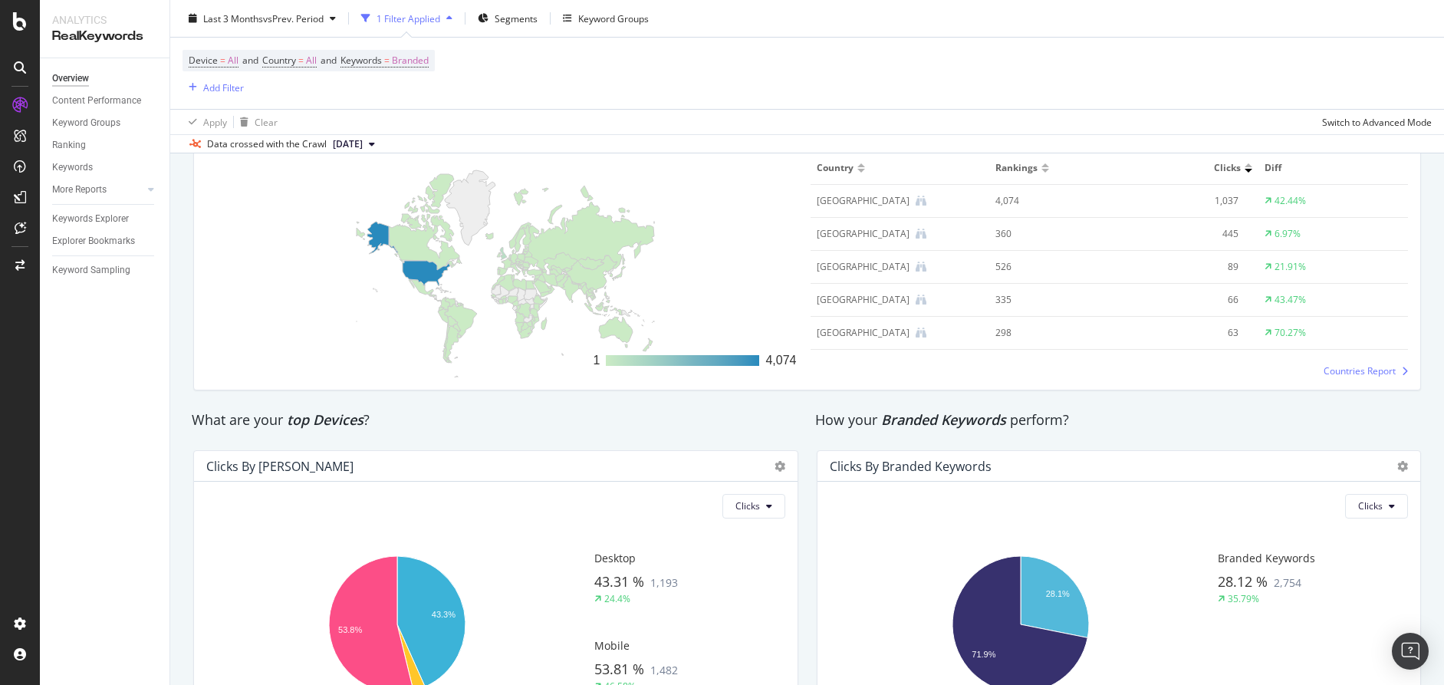
scroll to position [2316, 0]
click at [611, 357] on div at bounding box center [682, 359] width 153 height 11
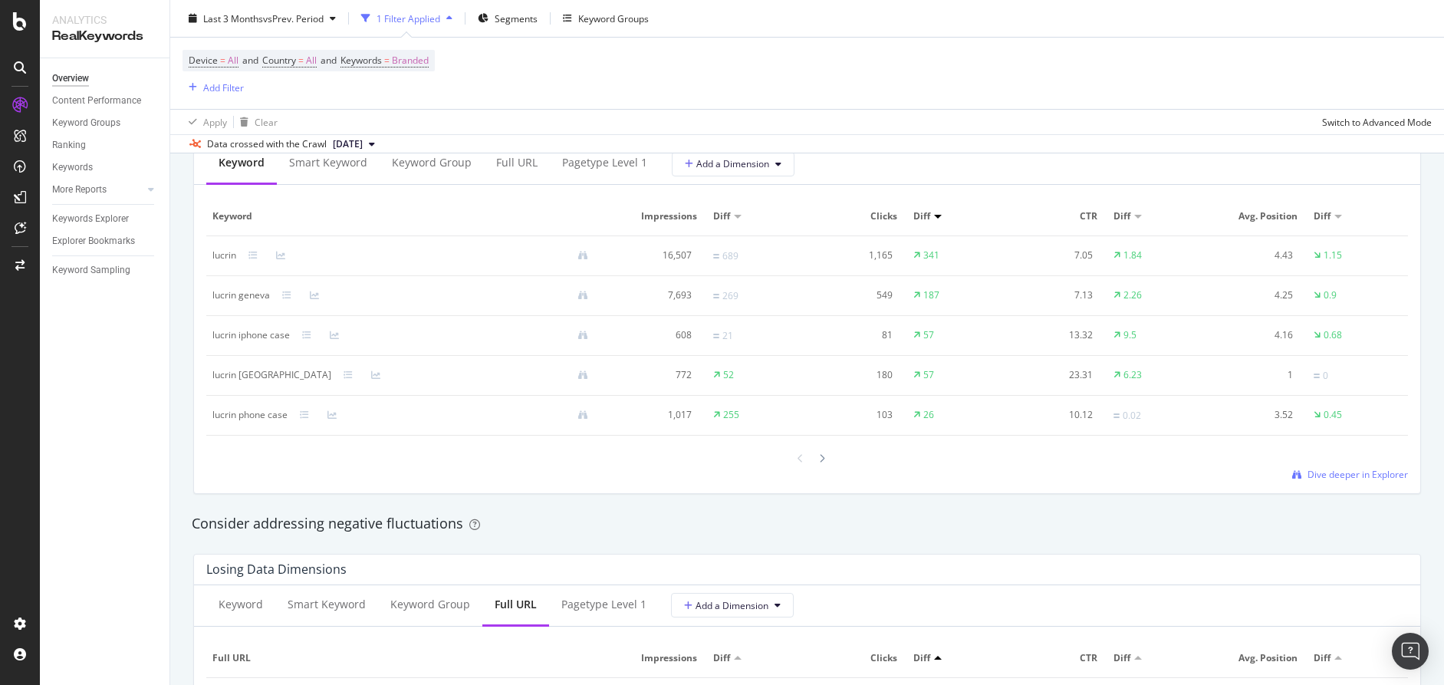
scroll to position [1410, 0]
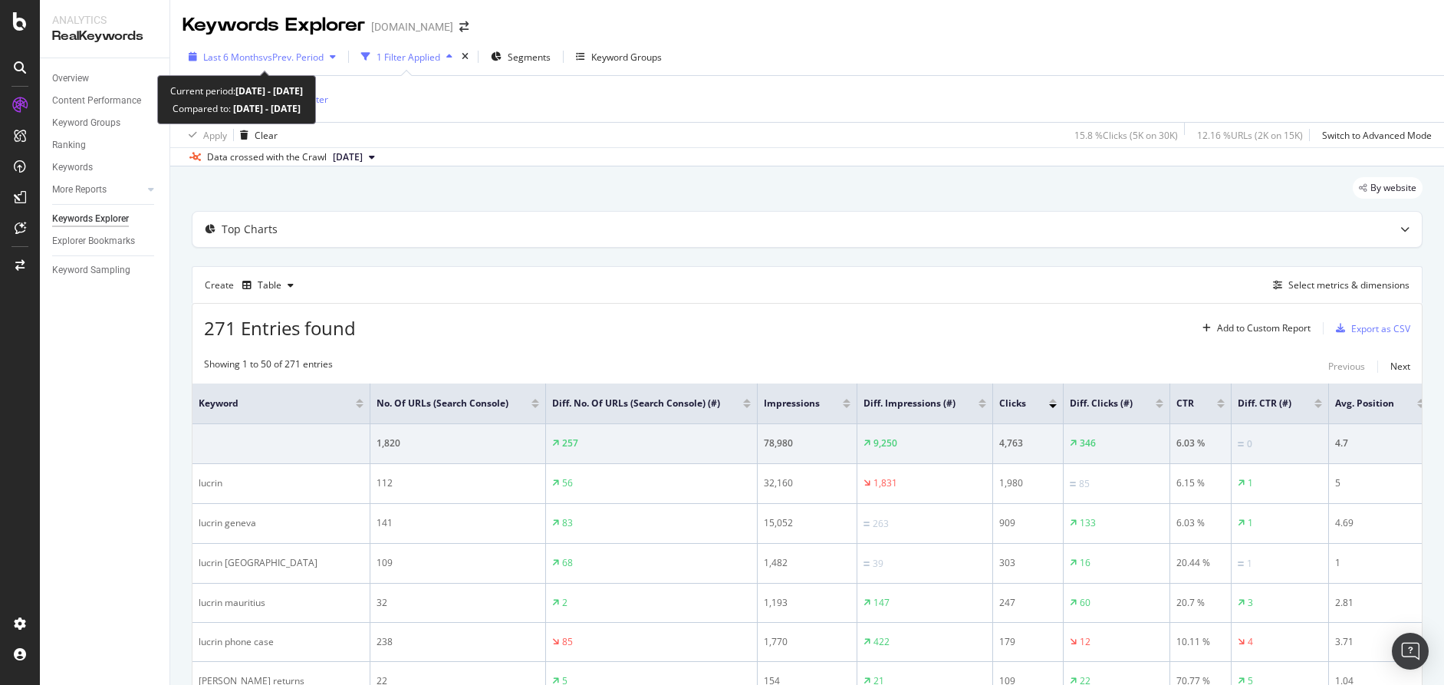
click at [304, 58] on span "vs Prev. Period" at bounding box center [293, 57] width 61 height 13
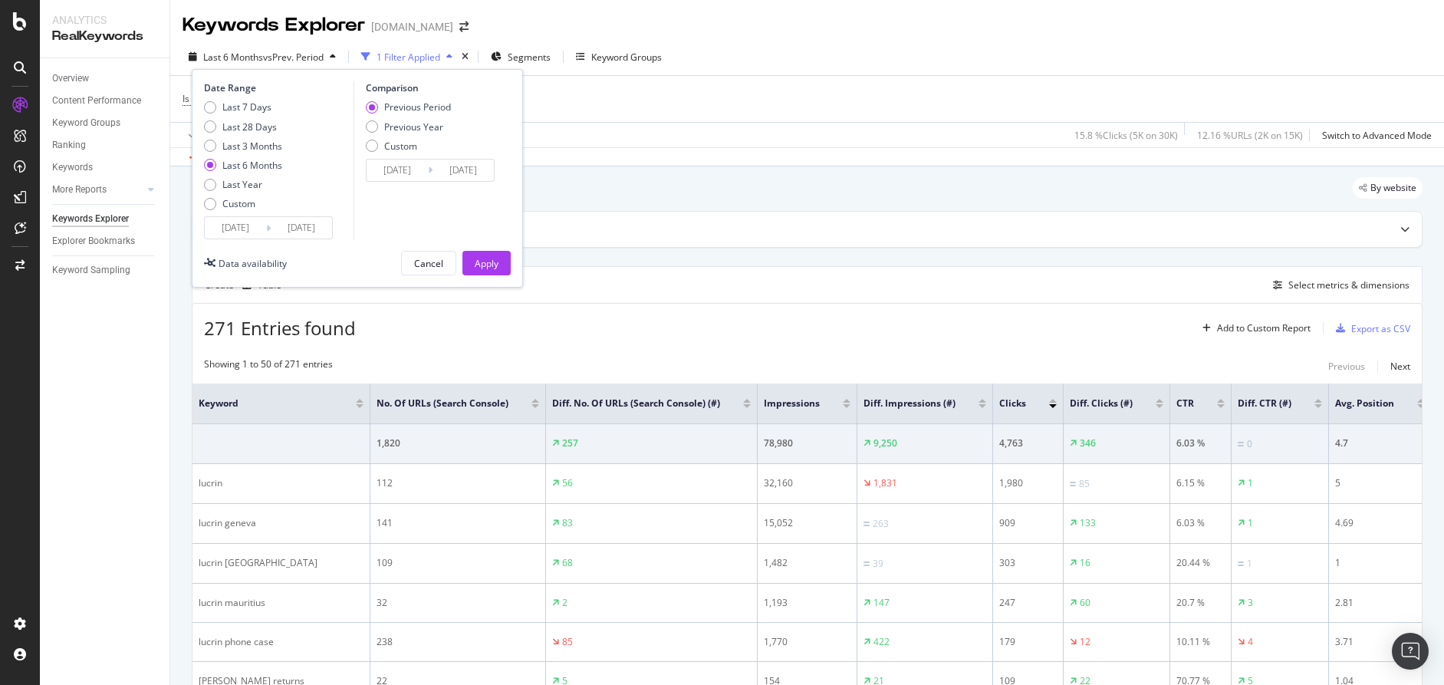
drag, startPoint x: 267, startPoint y: 143, endPoint x: 292, endPoint y: 150, distance: 26.4
click at [268, 143] on div "Last 3 Months" at bounding box center [252, 146] width 60 height 13
type input "[DATE]"
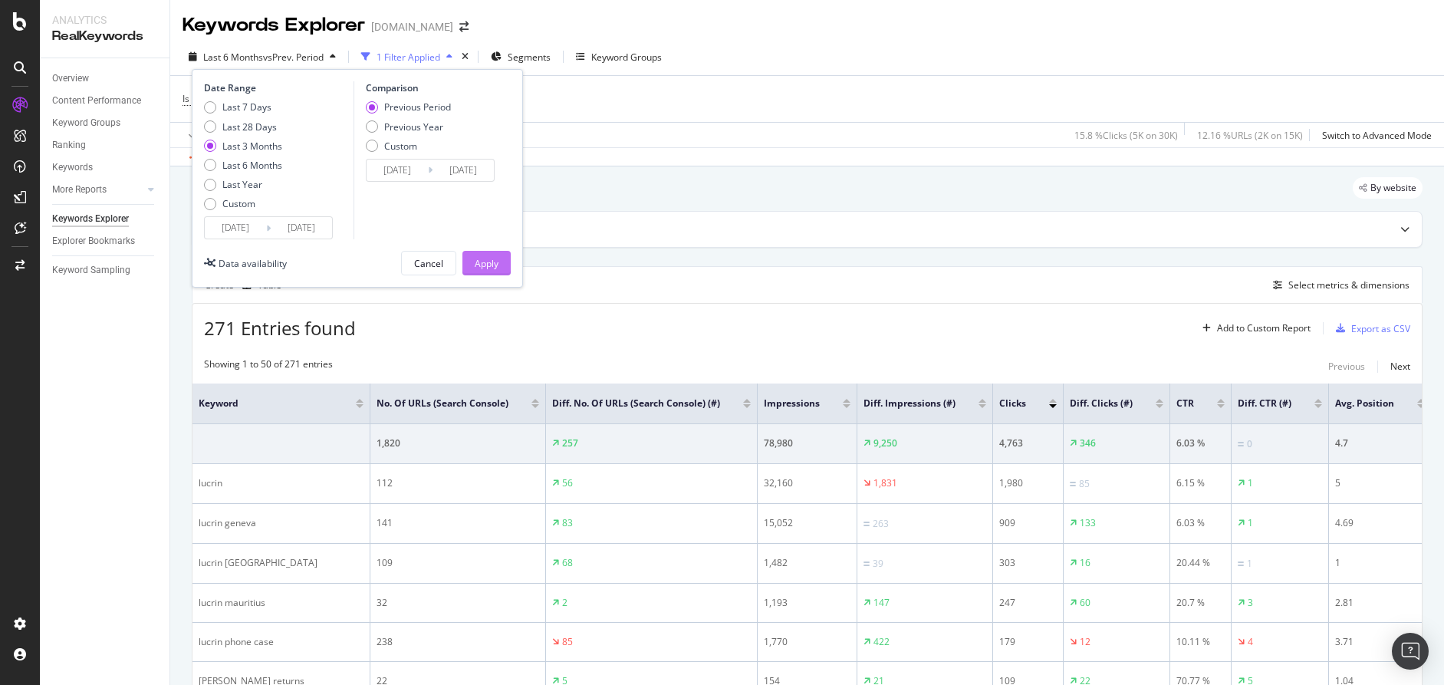
click at [493, 258] on div "Apply" at bounding box center [487, 263] width 24 height 13
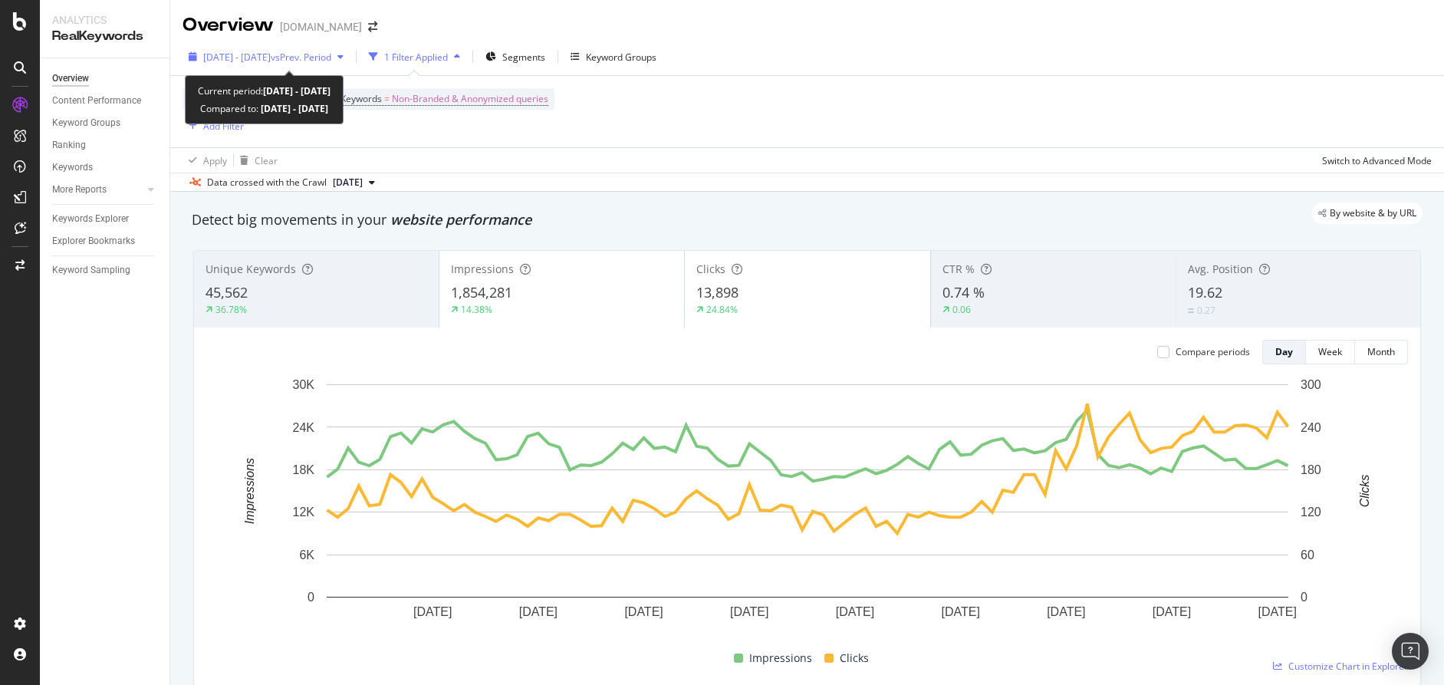
click at [271, 56] on span "[DATE] - [DATE]" at bounding box center [236, 57] width 67 height 13
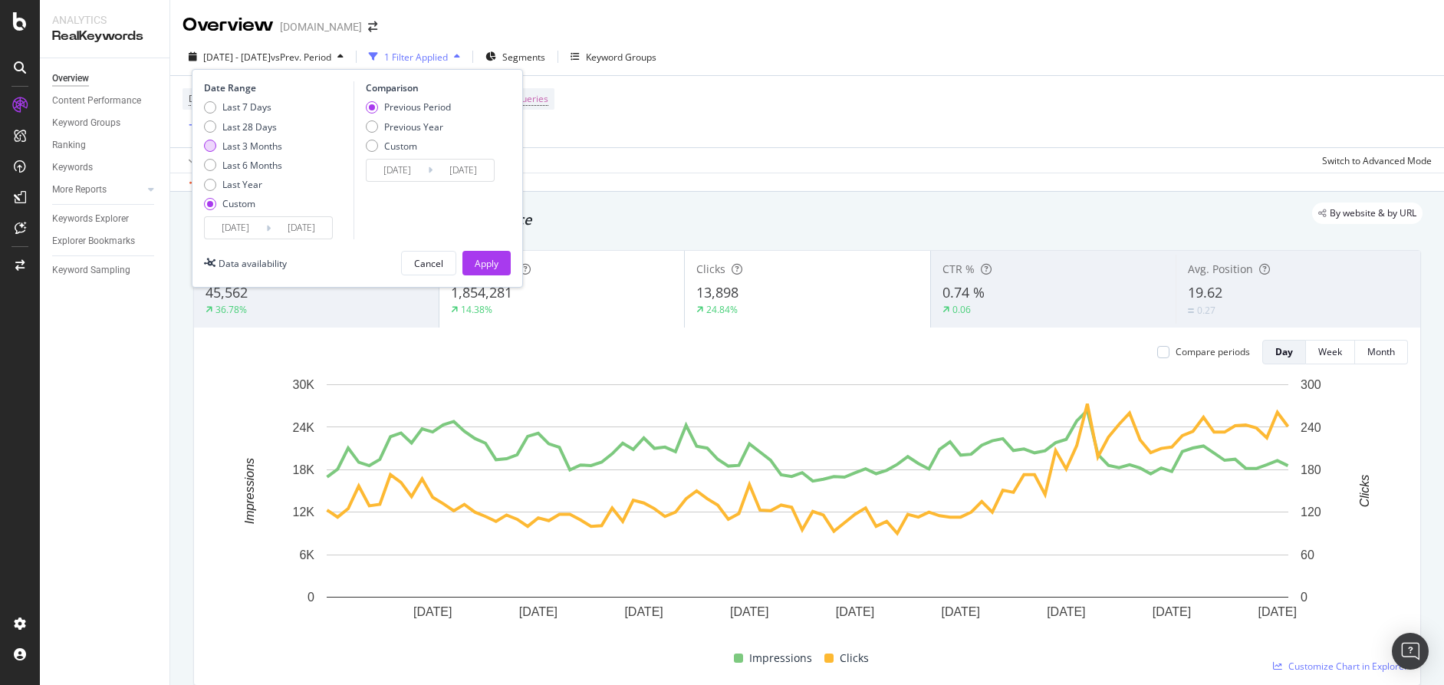
click at [268, 143] on div "Last 3 Months" at bounding box center [252, 146] width 60 height 13
type input "[DATE]"
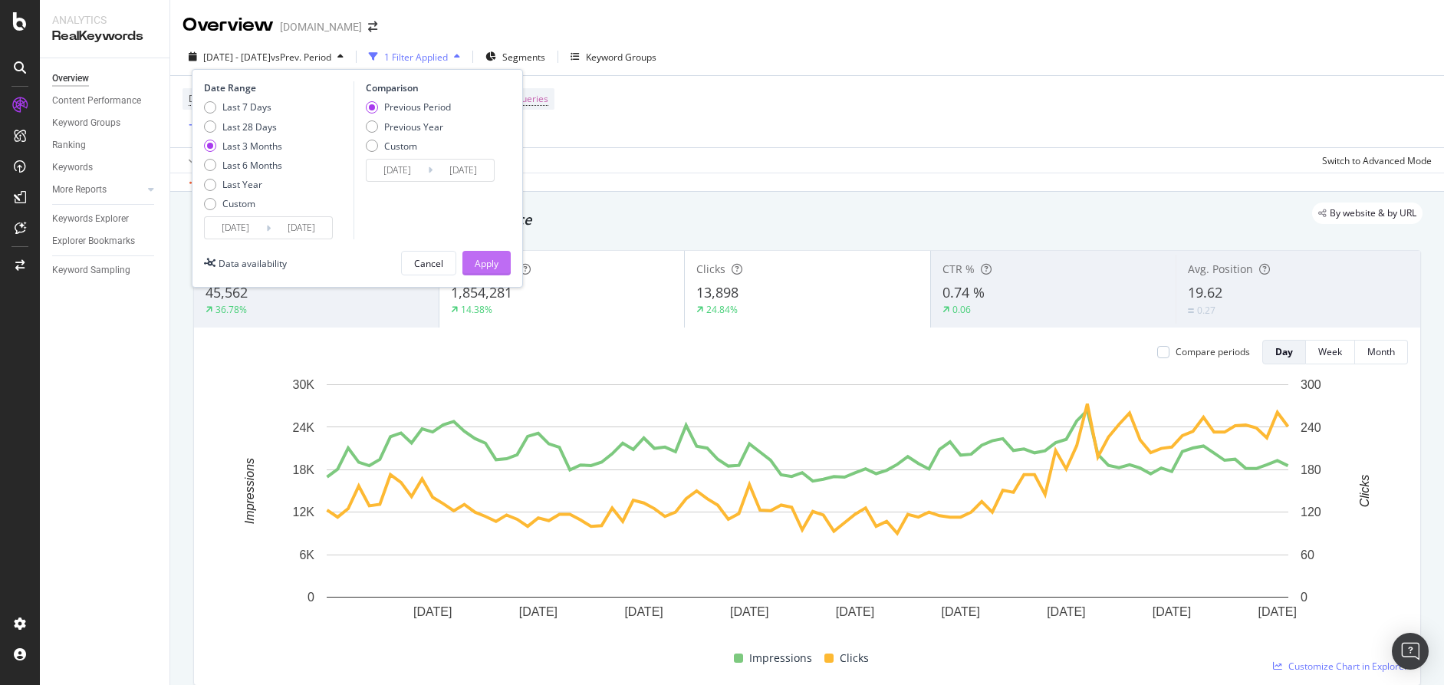
click at [502, 252] on button "Apply" at bounding box center [486, 263] width 48 height 25
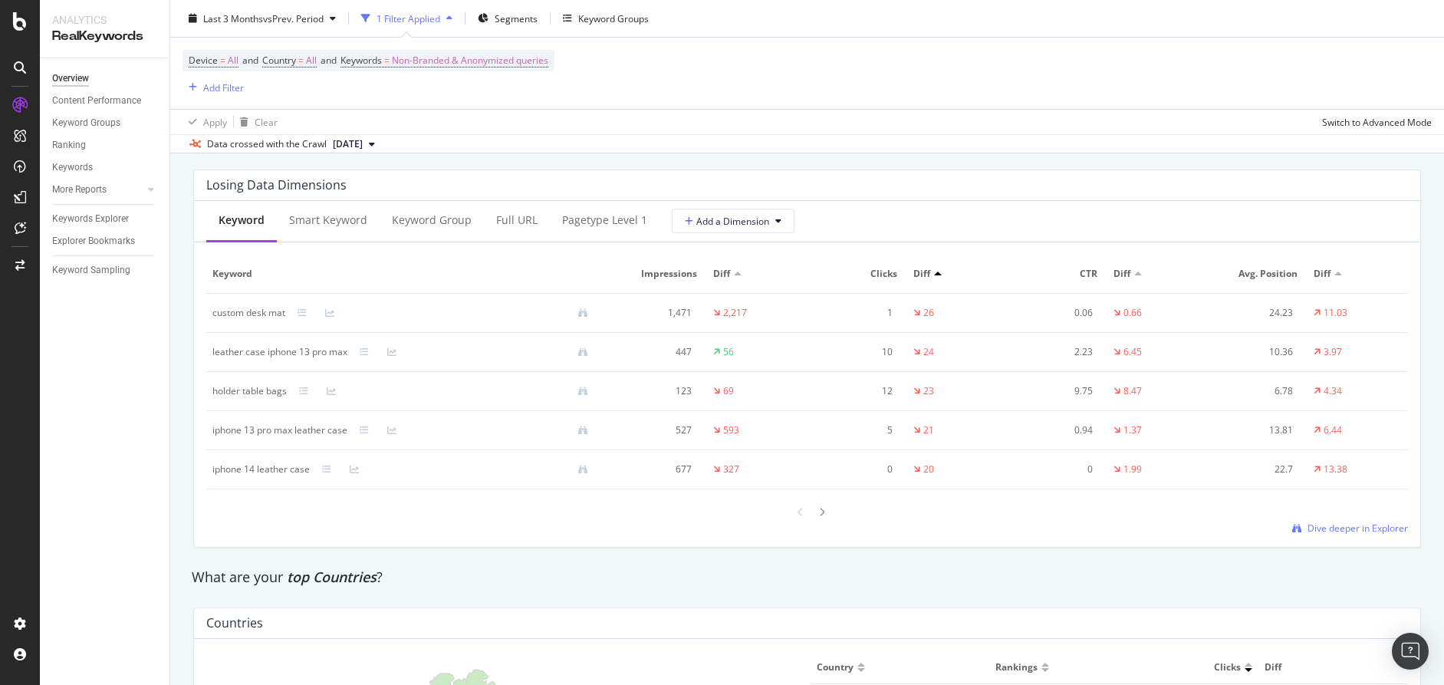
scroll to position [1810, 0]
click at [735, 225] on button "Add a Dimension" at bounding box center [733, 220] width 123 height 25
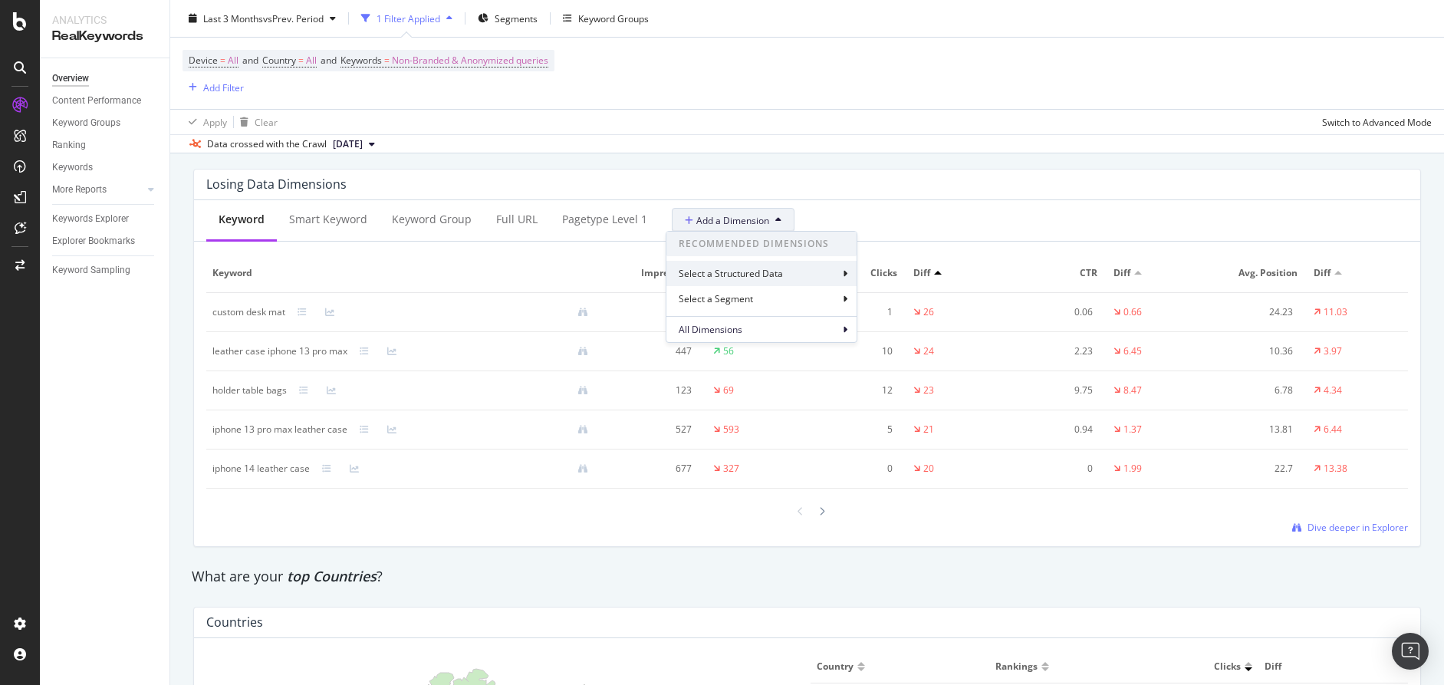
click at [738, 271] on div "Select a Structured Data" at bounding box center [732, 273] width 107 height 13
click at [694, 302] on div at bounding box center [692, 301] width 9 height 15
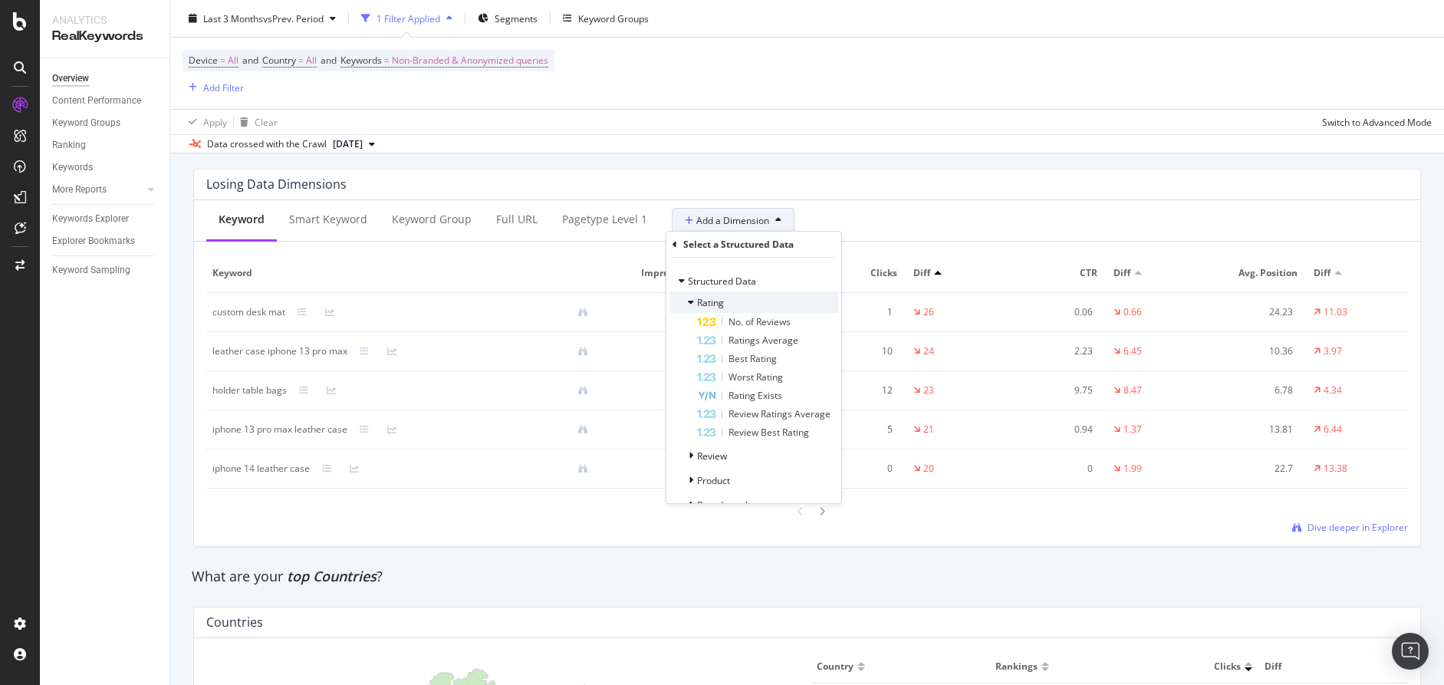
click at [691, 302] on icon at bounding box center [691, 302] width 6 height 9
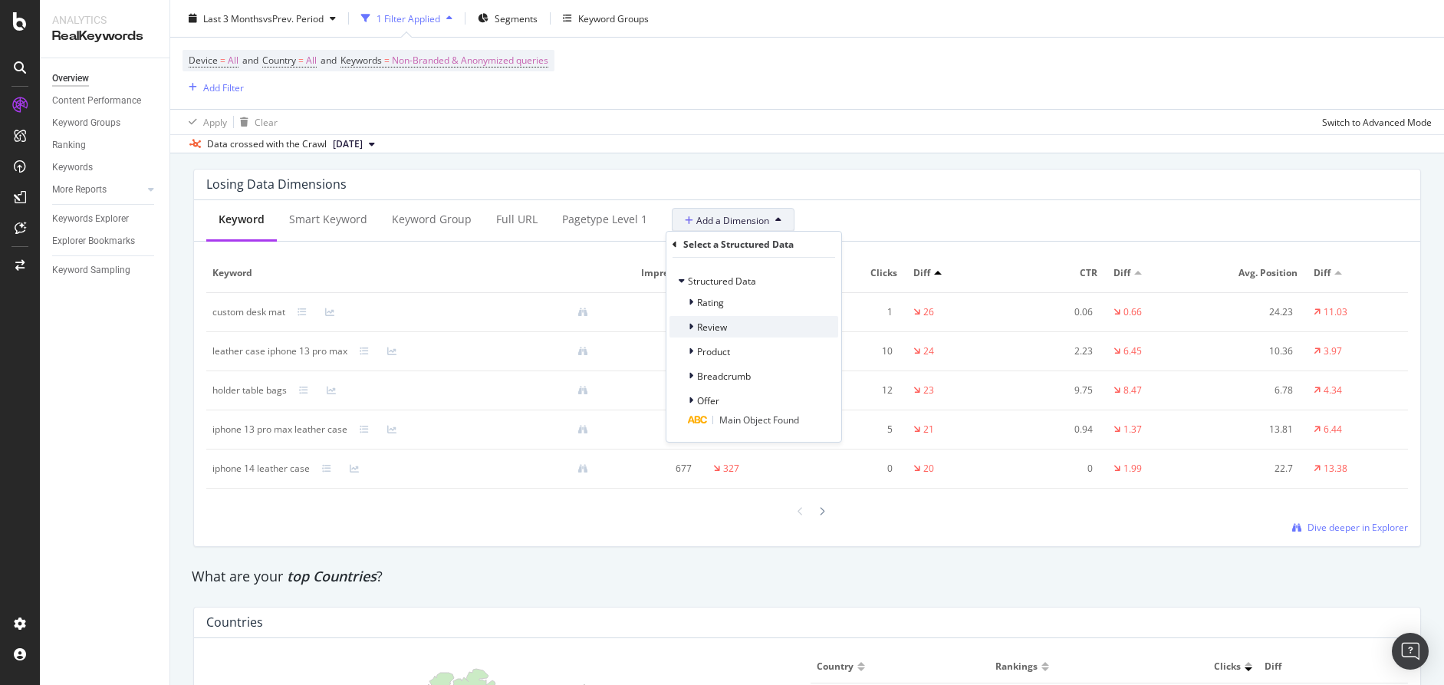
click at [691, 332] on div at bounding box center [692, 326] width 9 height 15
click at [689, 348] on icon at bounding box center [691, 351] width 5 height 9
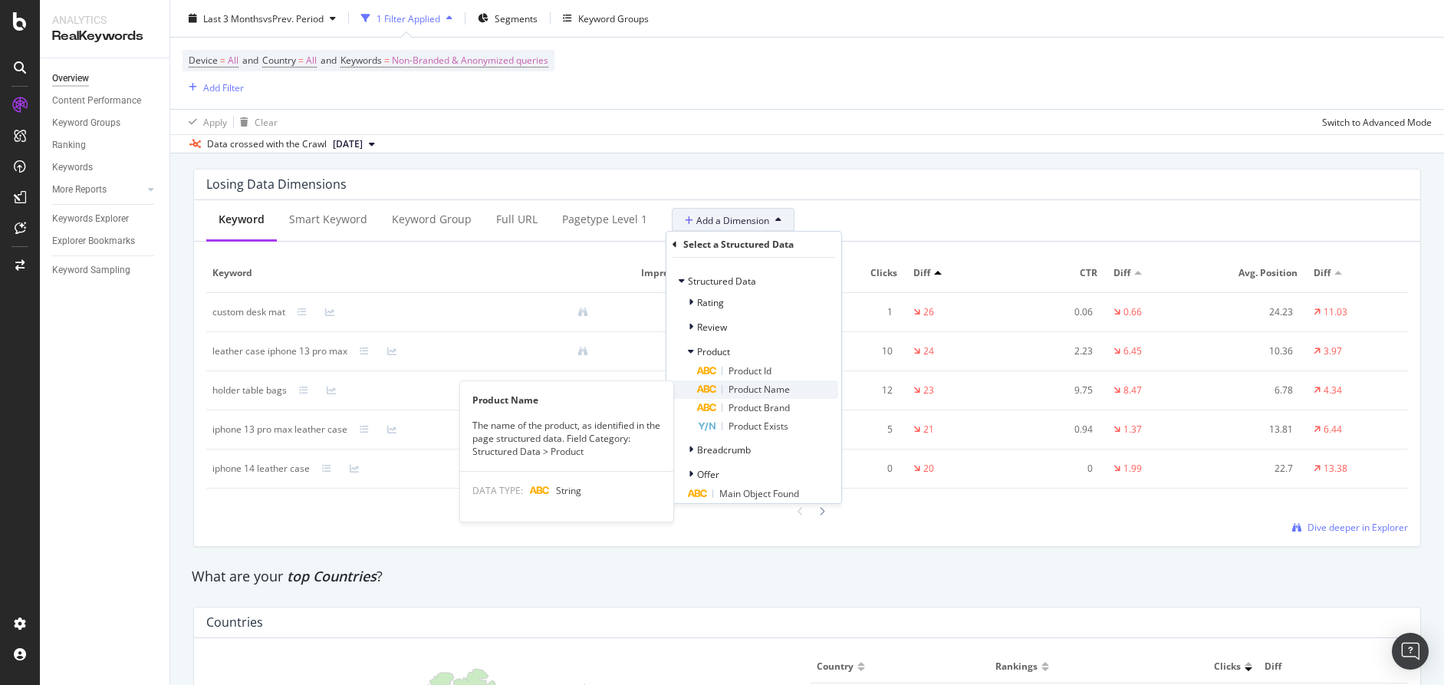
click at [741, 390] on span "Product Name" at bounding box center [758, 389] width 61 height 13
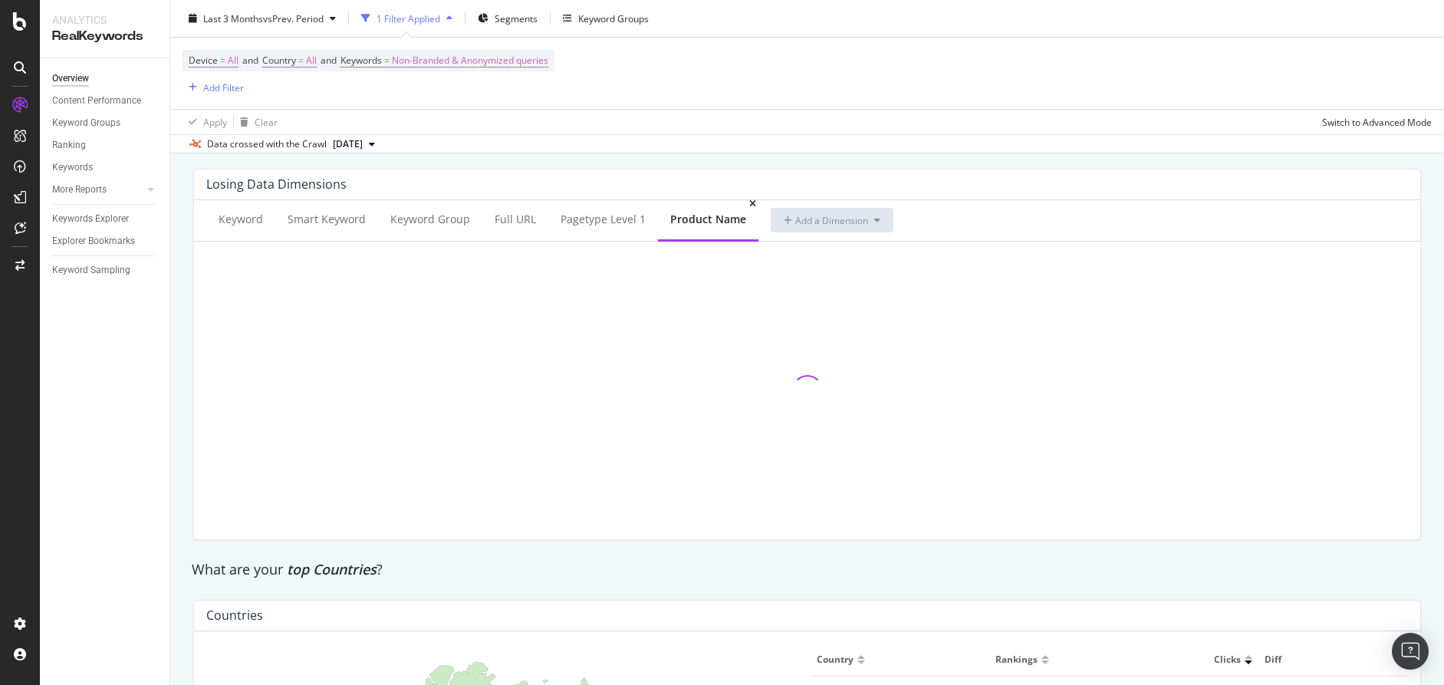
click at [718, 215] on div "Product Name" at bounding box center [708, 219] width 76 height 15
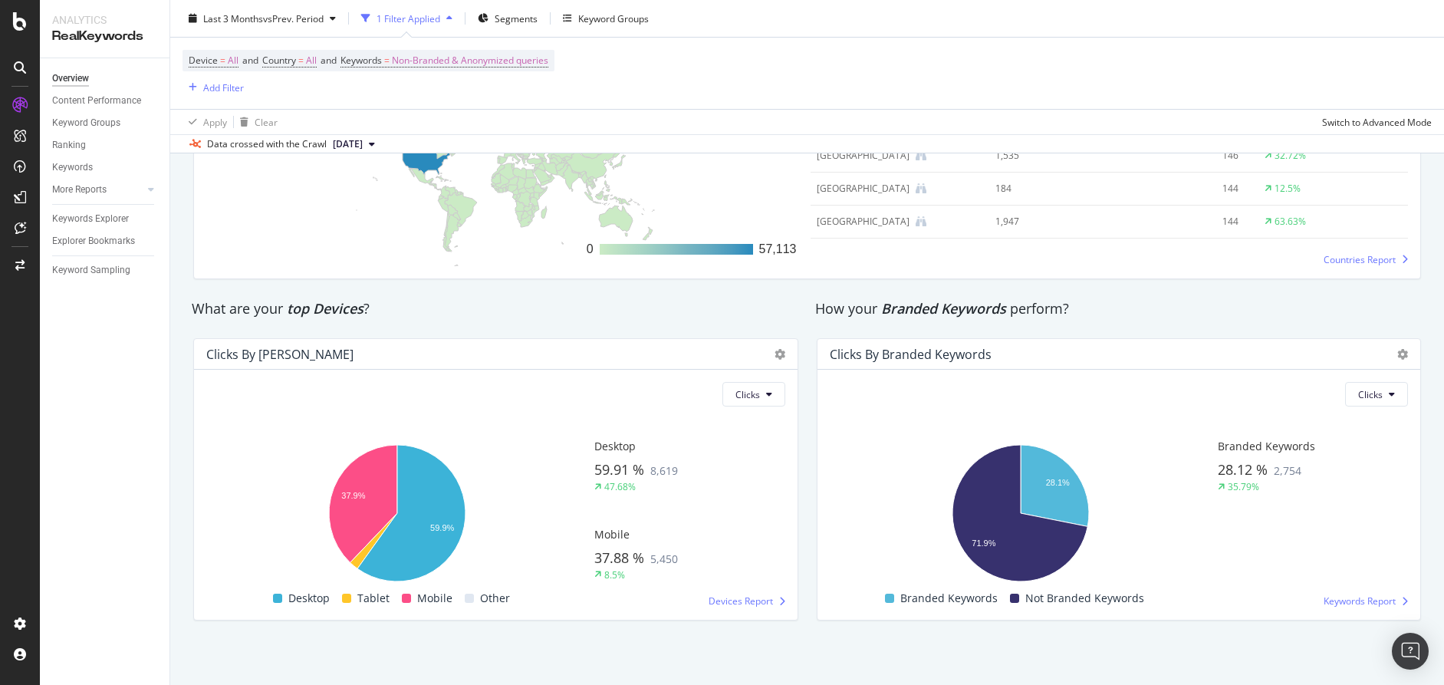
scroll to position [2418, 0]
